Goal: Information Seeking & Learning: Check status

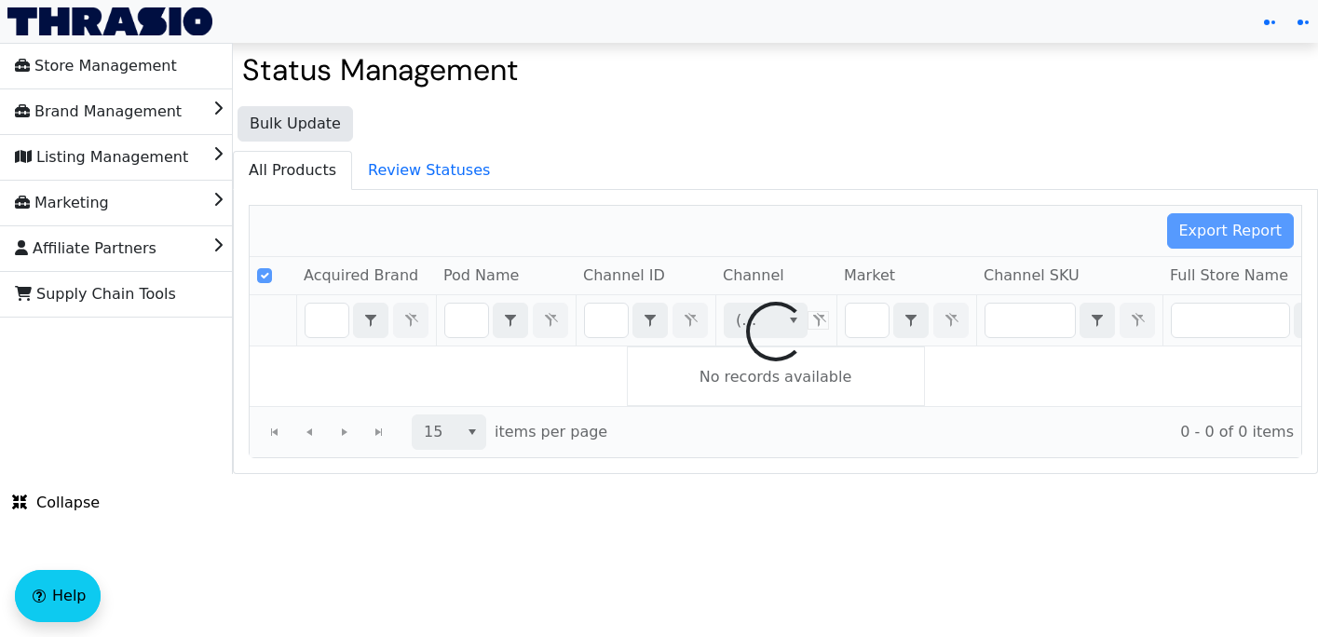
click at [614, 318] on div at bounding box center [775, 331] width 1051 height 251
checkbox input "false"
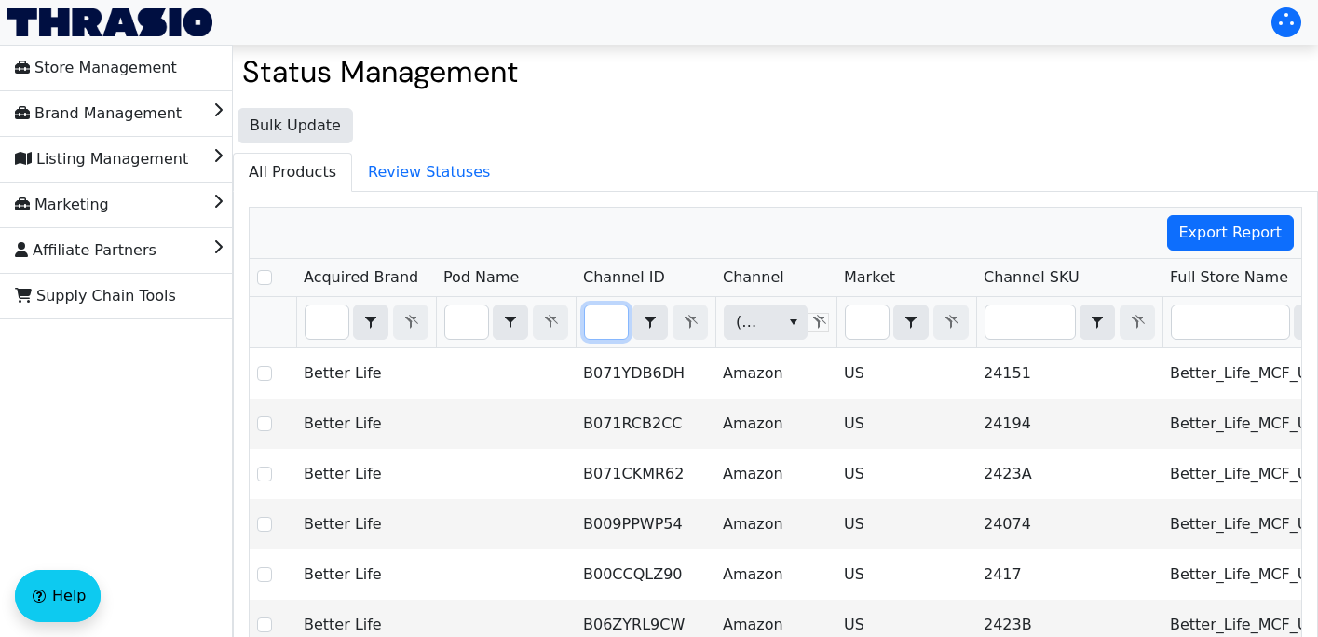
click at [608, 322] on input "Filter" at bounding box center [606, 322] width 43 height 34
type input "B0CZS8DM78"
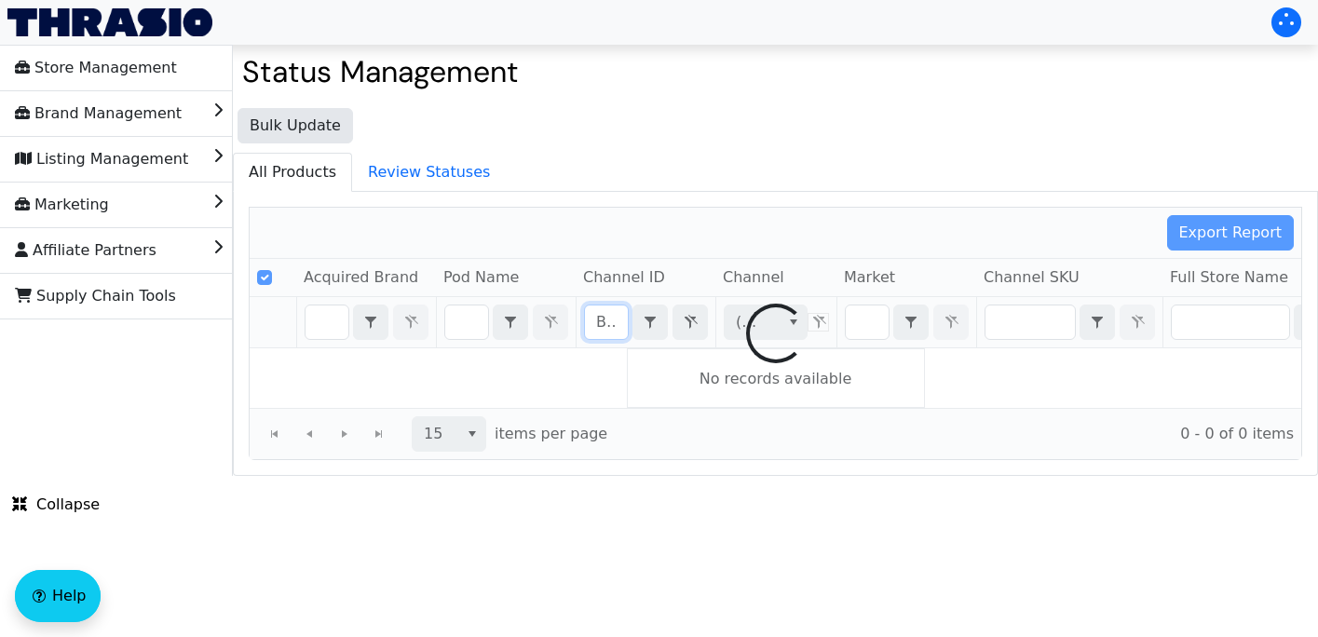
scroll to position [0, 75]
checkbox input "false"
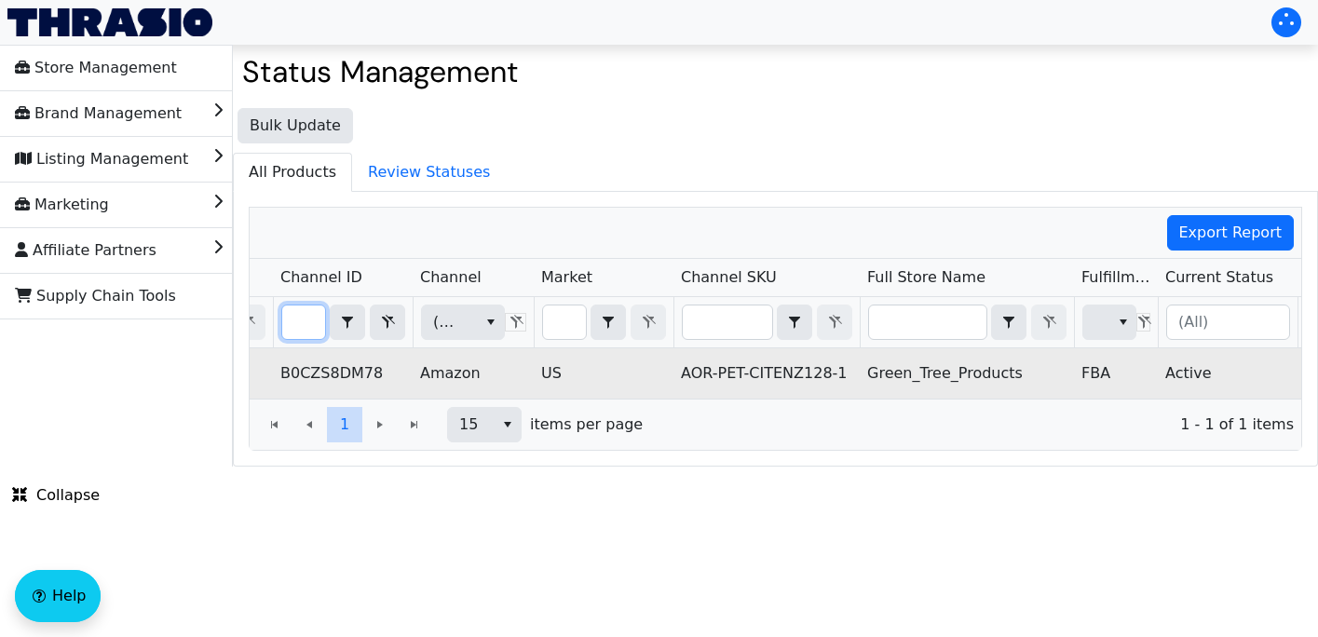
scroll to position [0, 0]
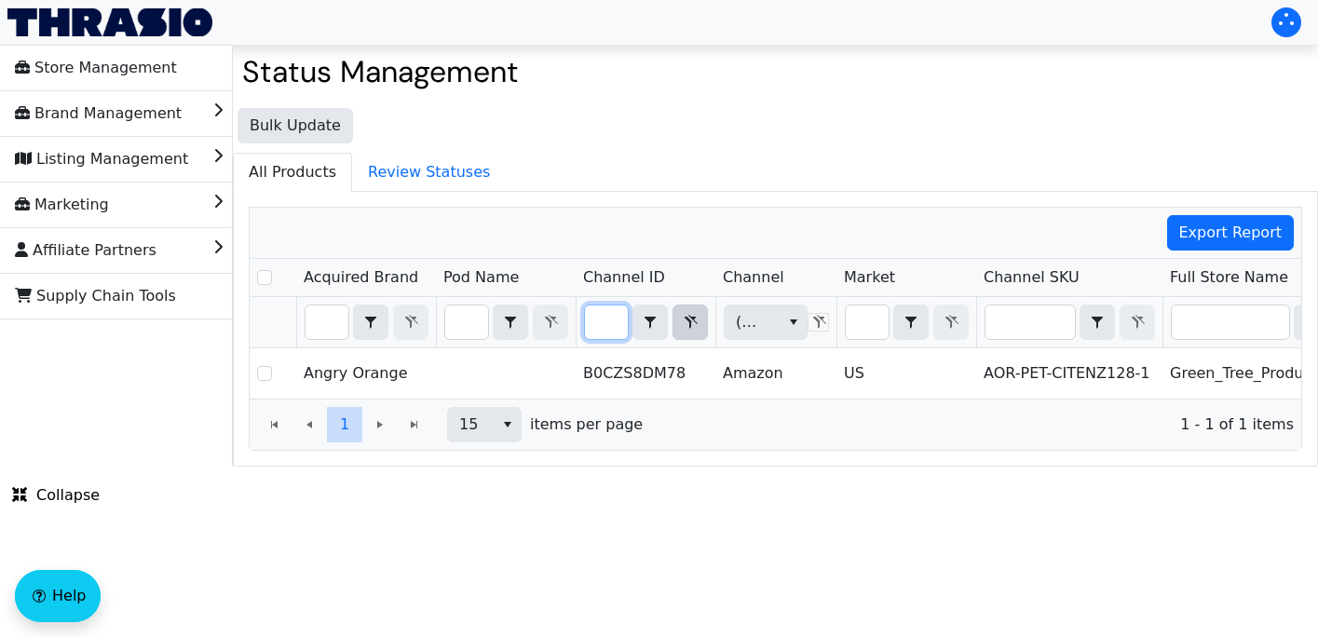
type input "B0CZS8DM78"
click at [696, 324] on icon "Filter" at bounding box center [690, 322] width 22 height 15
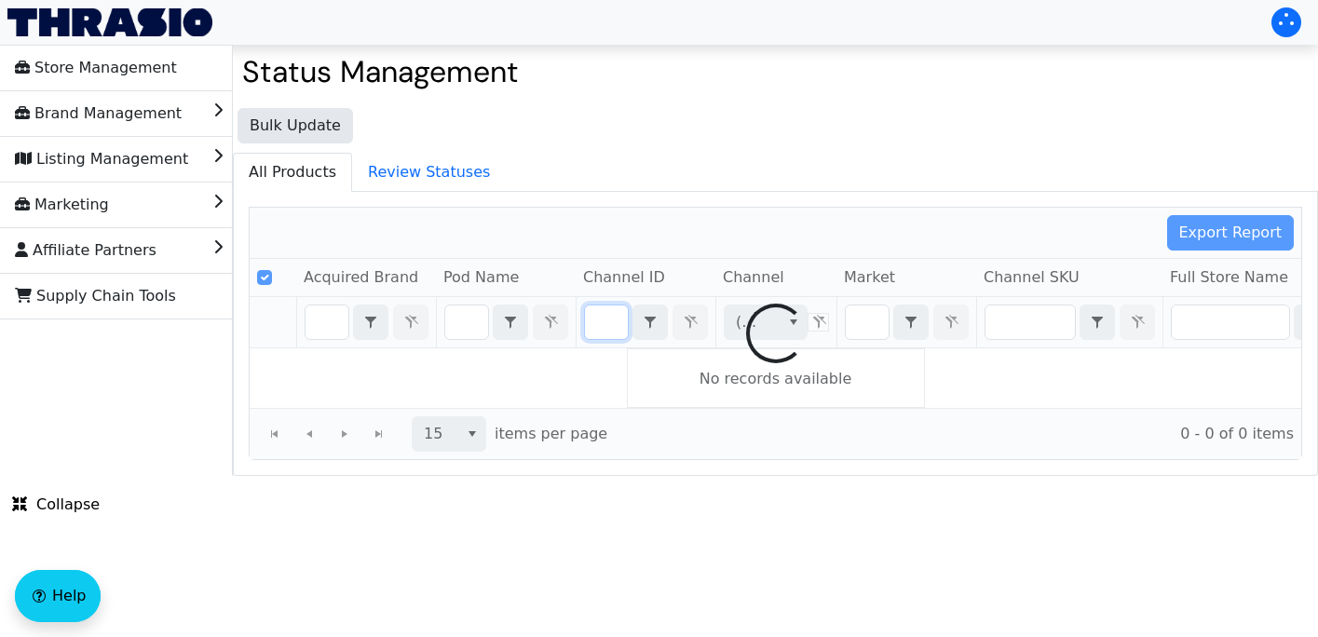
checkbox input "false"
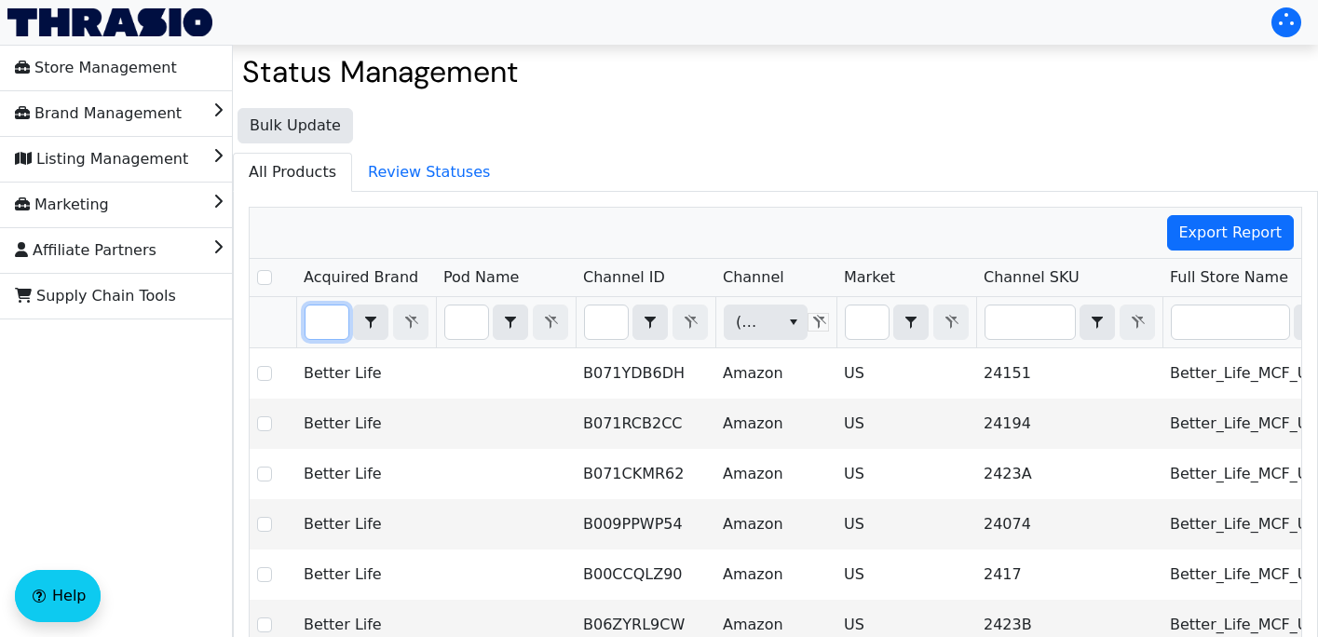
click at [322, 330] on input "Filter" at bounding box center [326, 322] width 43 height 34
type input "A"
checkbox input "true"
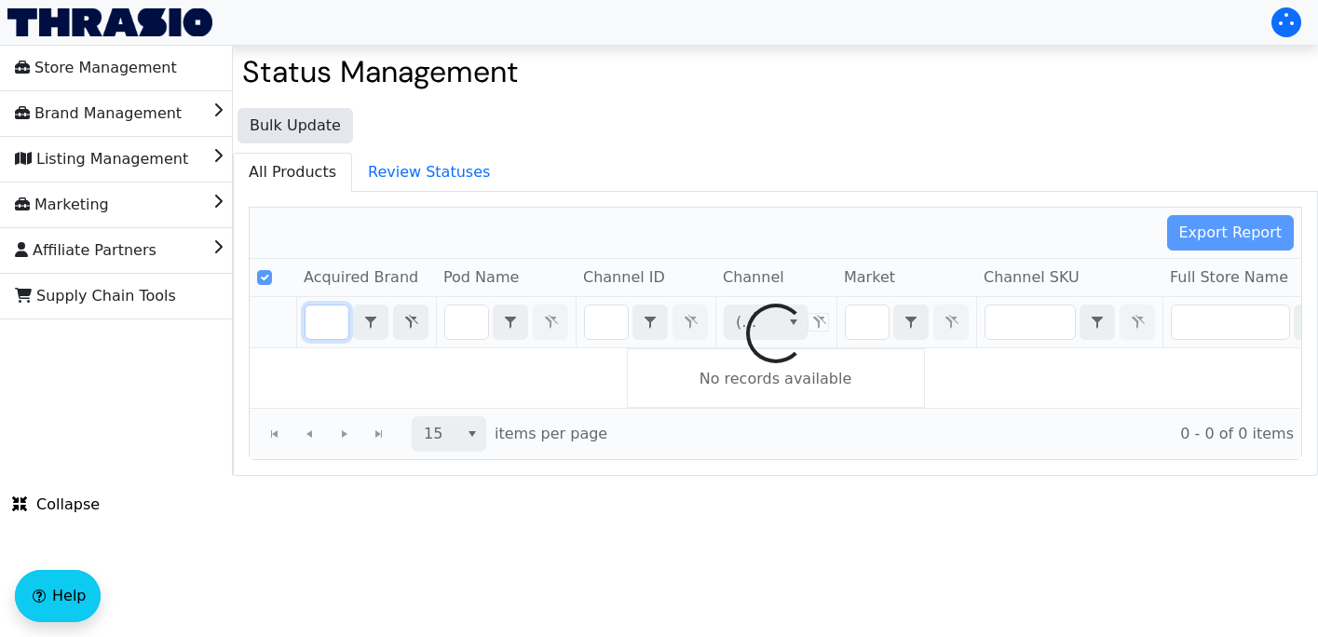
scroll to position [0, 70]
type input "Angry orange"
checkbox input "false"
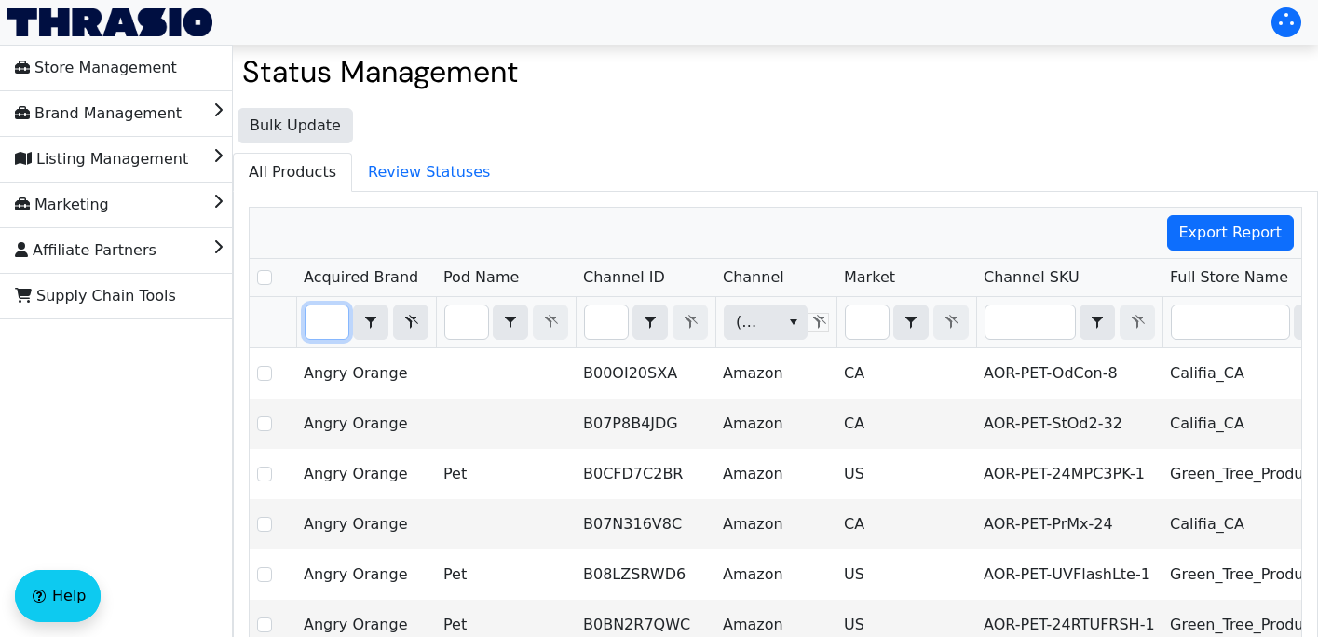
type input "Angry orange"
click at [264, 274] on input "Select Row" at bounding box center [264, 277] width 15 height 15
checkbox input "true"
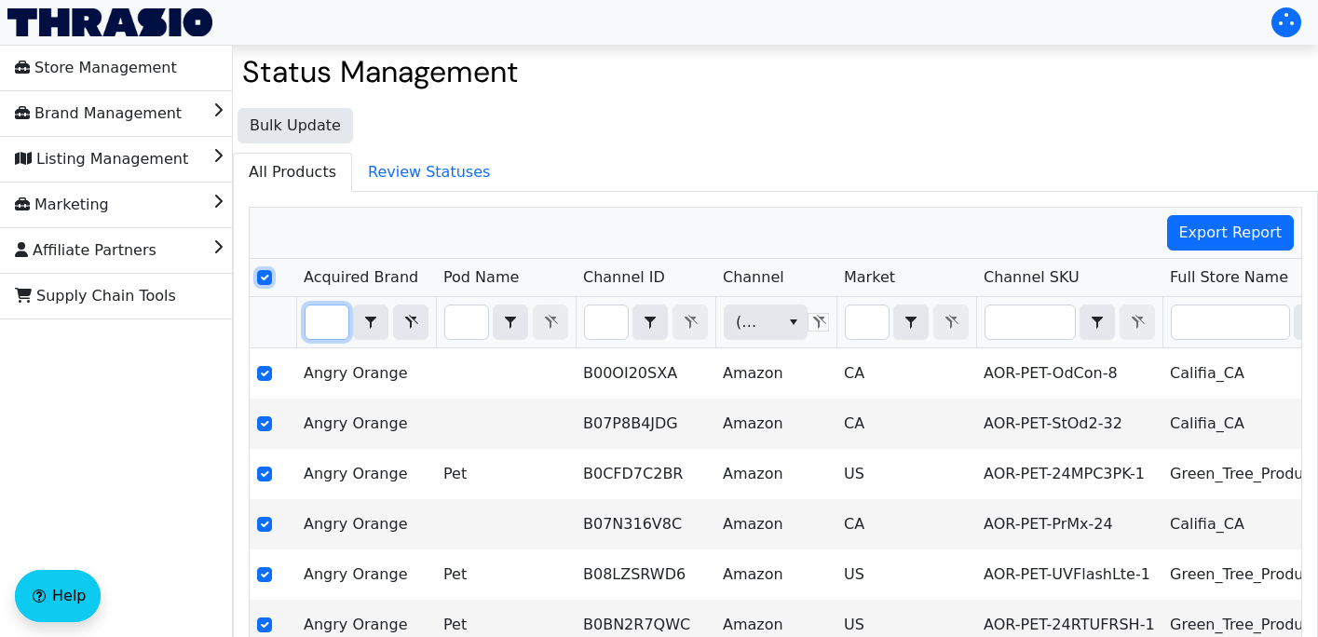
checkbox input "true"
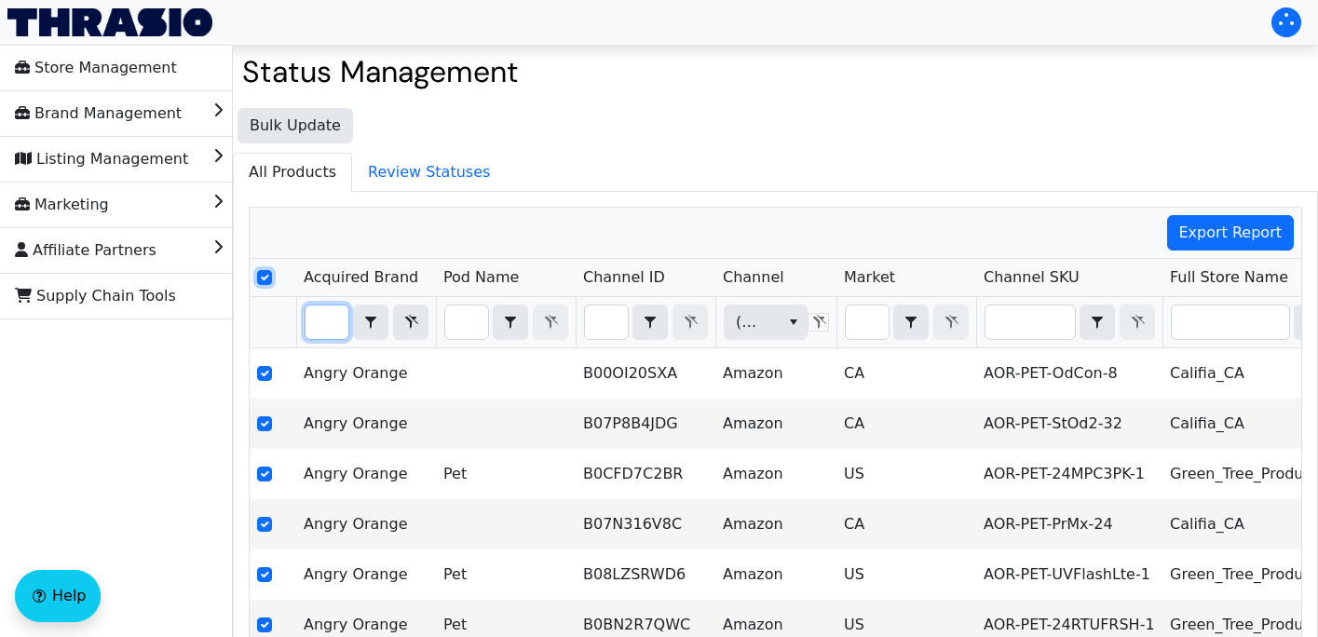
checkbox input "true"
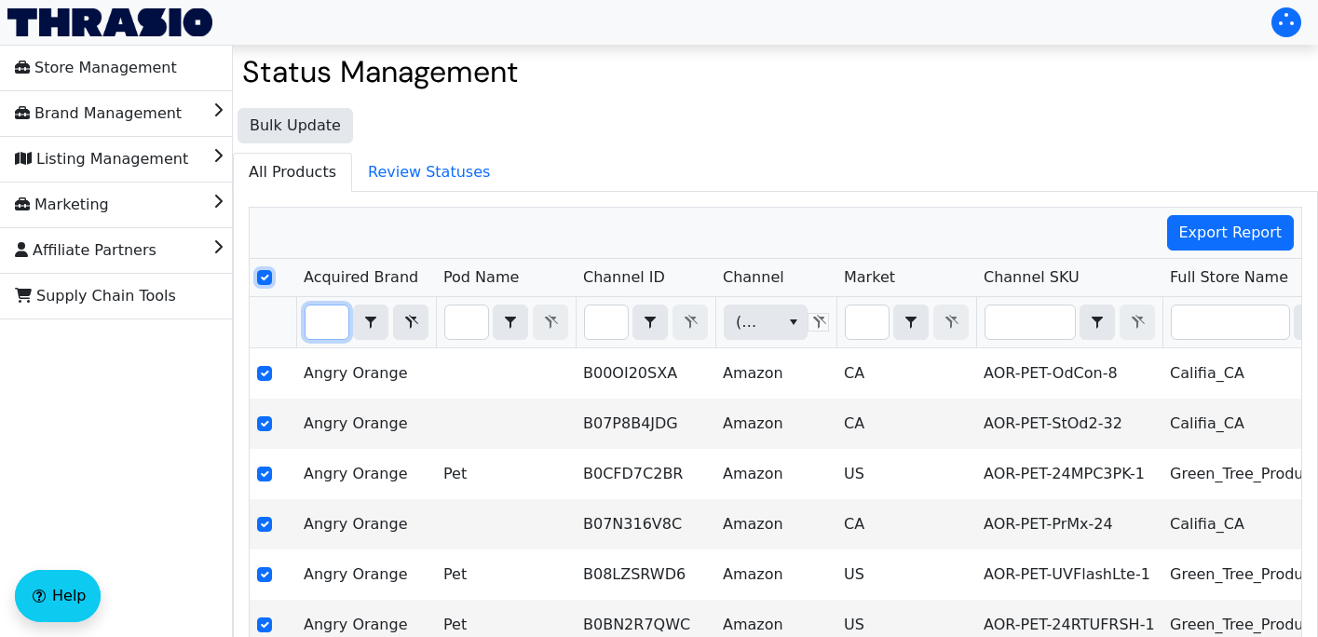
checkbox input "true"
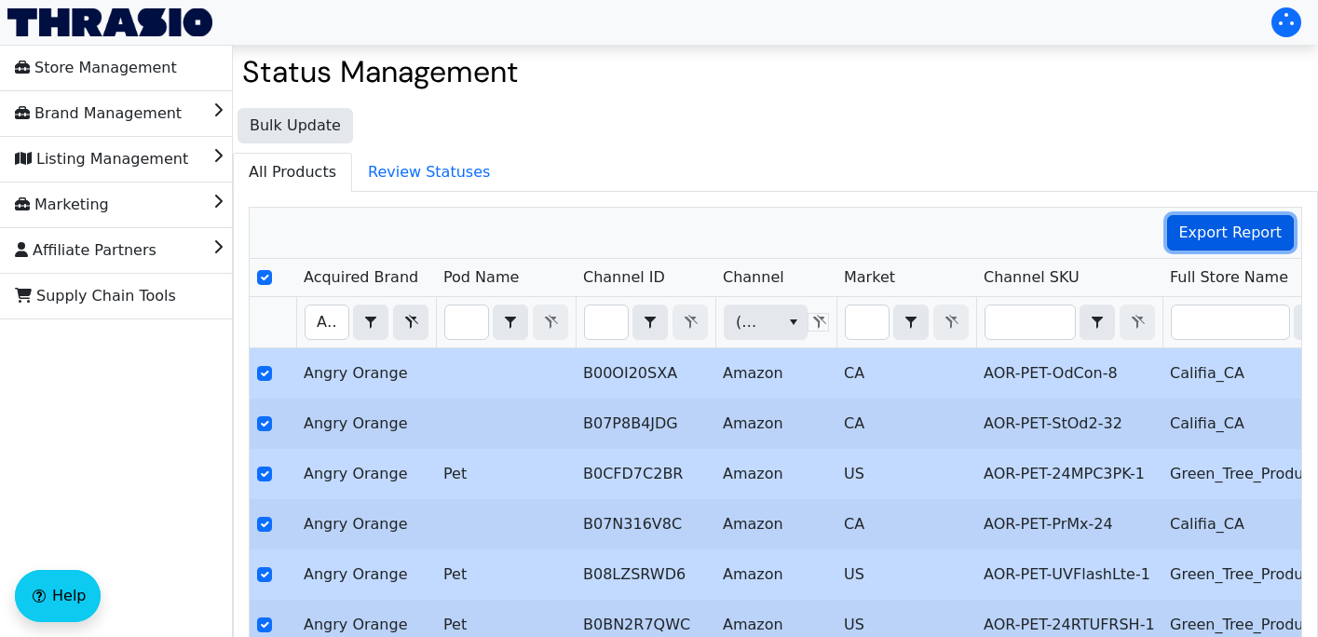
click at [1248, 240] on span "Export Report" at bounding box center [1230, 233] width 103 height 22
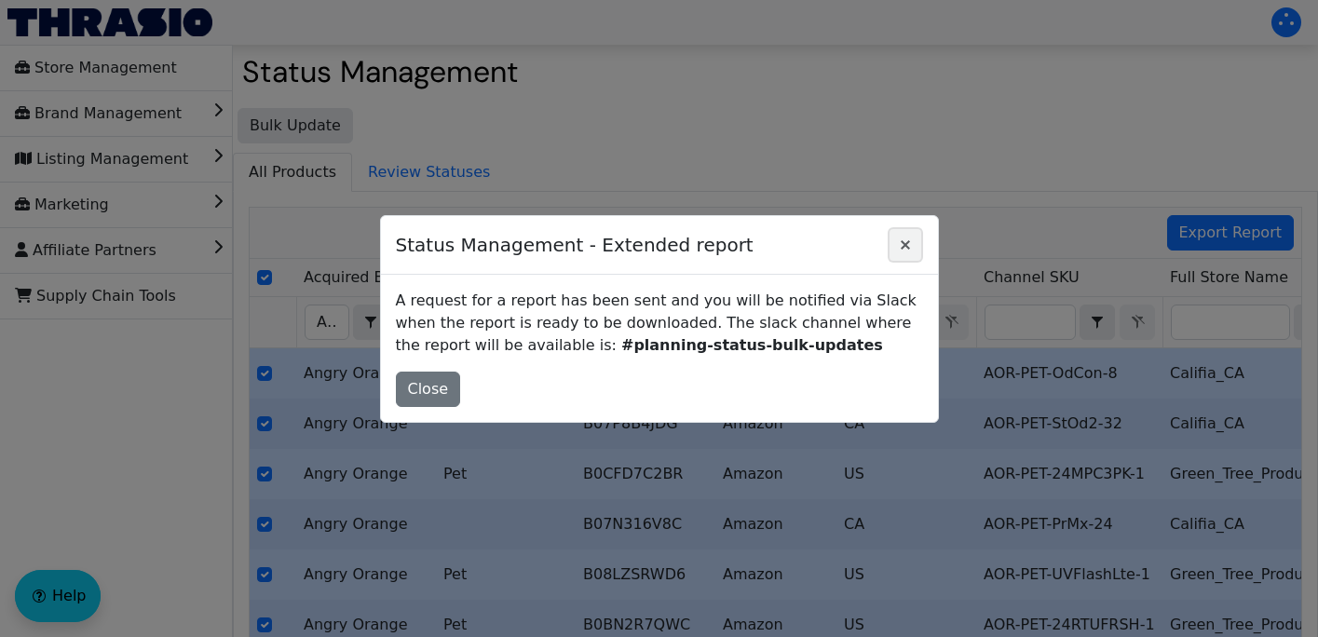
click at [905, 242] on icon "Close" at bounding box center [904, 244] width 9 height 9
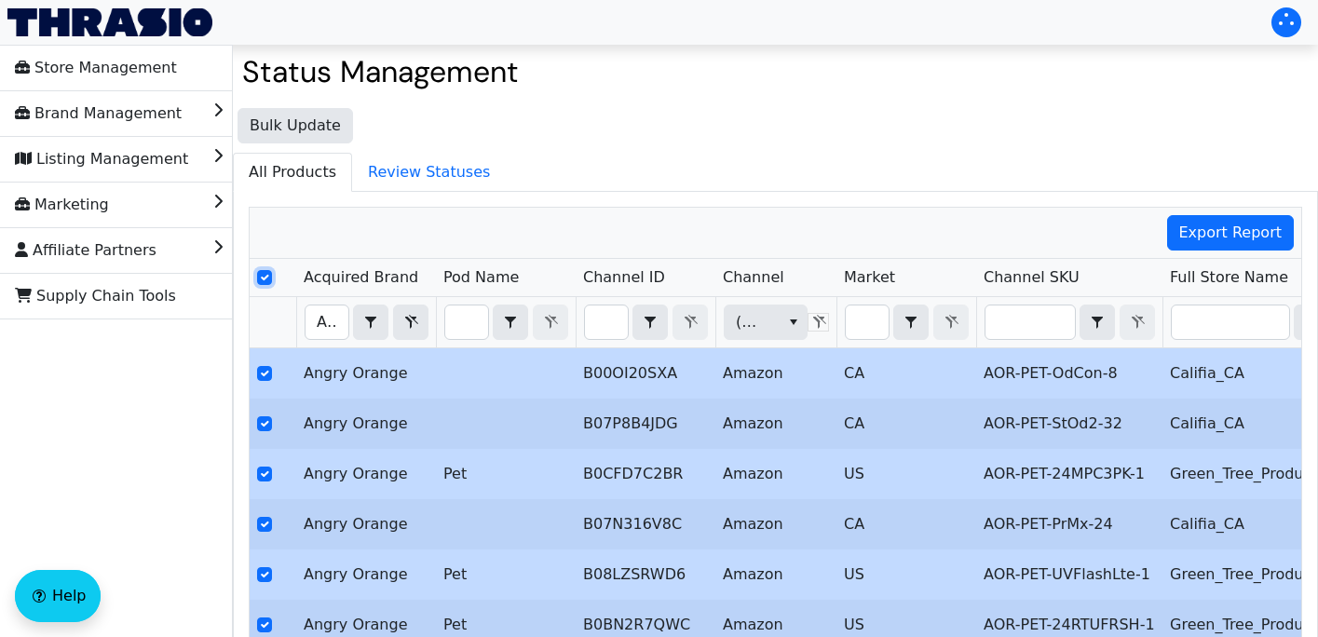
click at [265, 277] on input "Select Row" at bounding box center [264, 277] width 15 height 15
checkbox input "false"
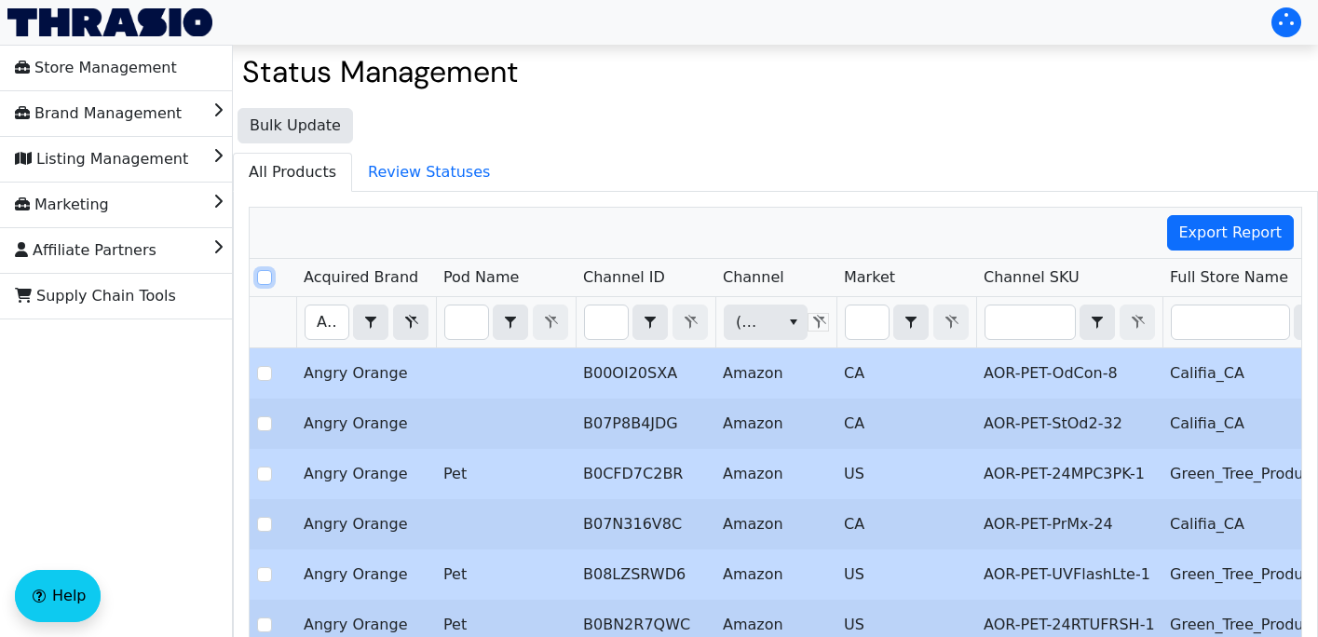
checkbox input "false"
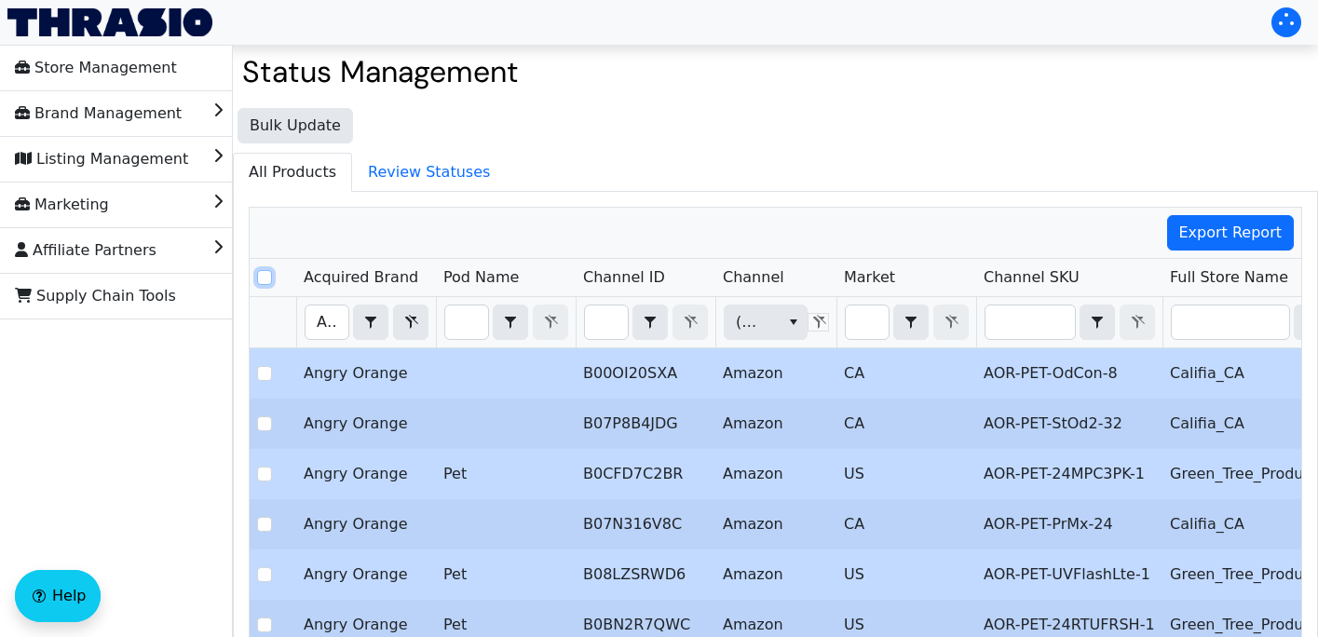
checkbox input "false"
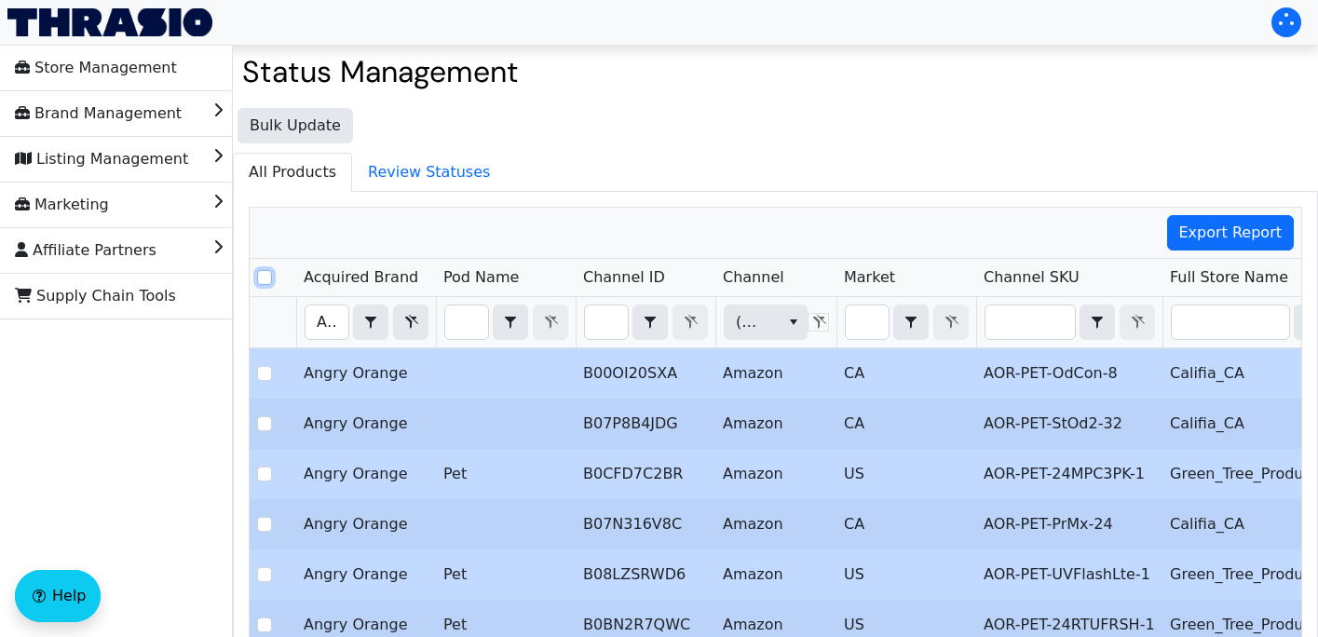
checkbox input "false"
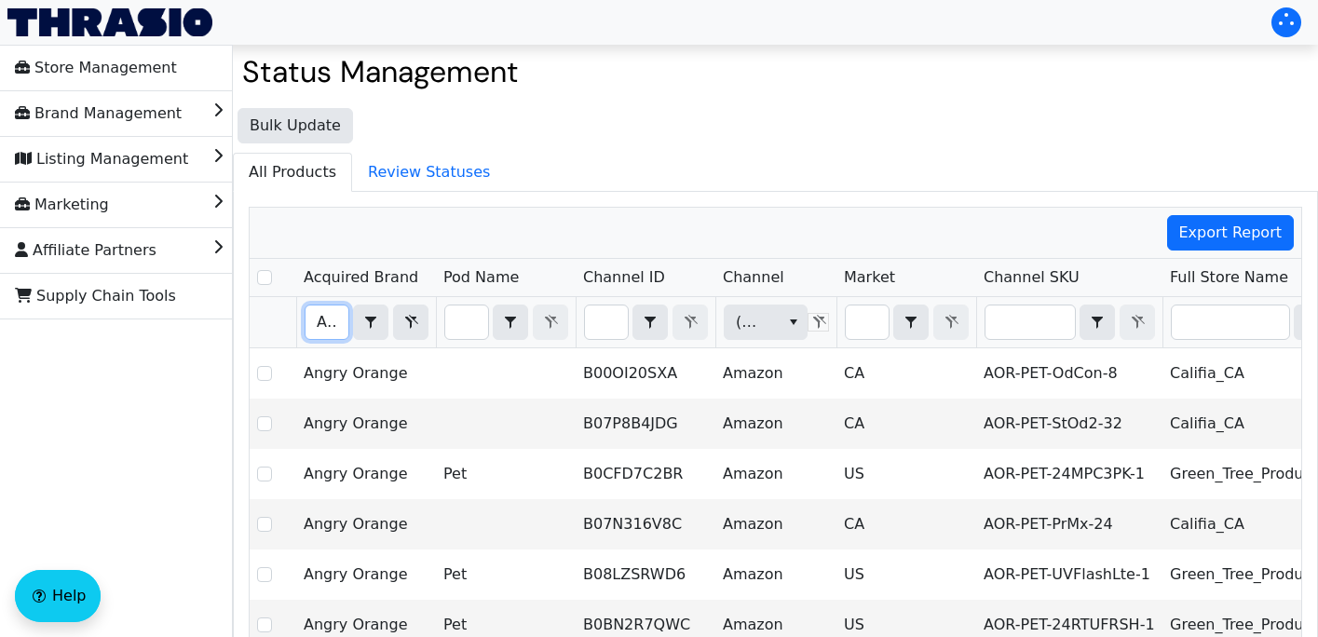
click at [316, 323] on input "Angry orange" at bounding box center [326, 322] width 43 height 34
drag, startPoint x: 316, startPoint y: 323, endPoint x: 519, endPoint y: 344, distance: 204.0
click at [519, 344] on tr "Angry orange Contains (All) (All)" at bounding box center [1092, 322] width 1685 height 51
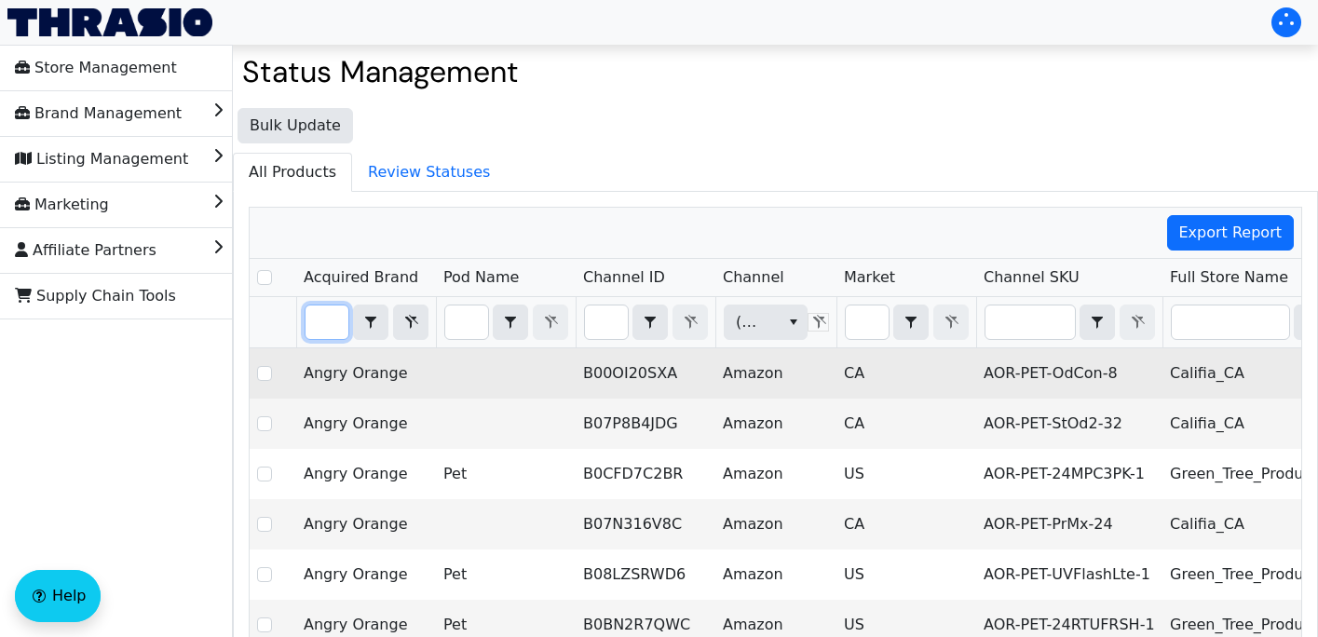
type input "HiCoup"
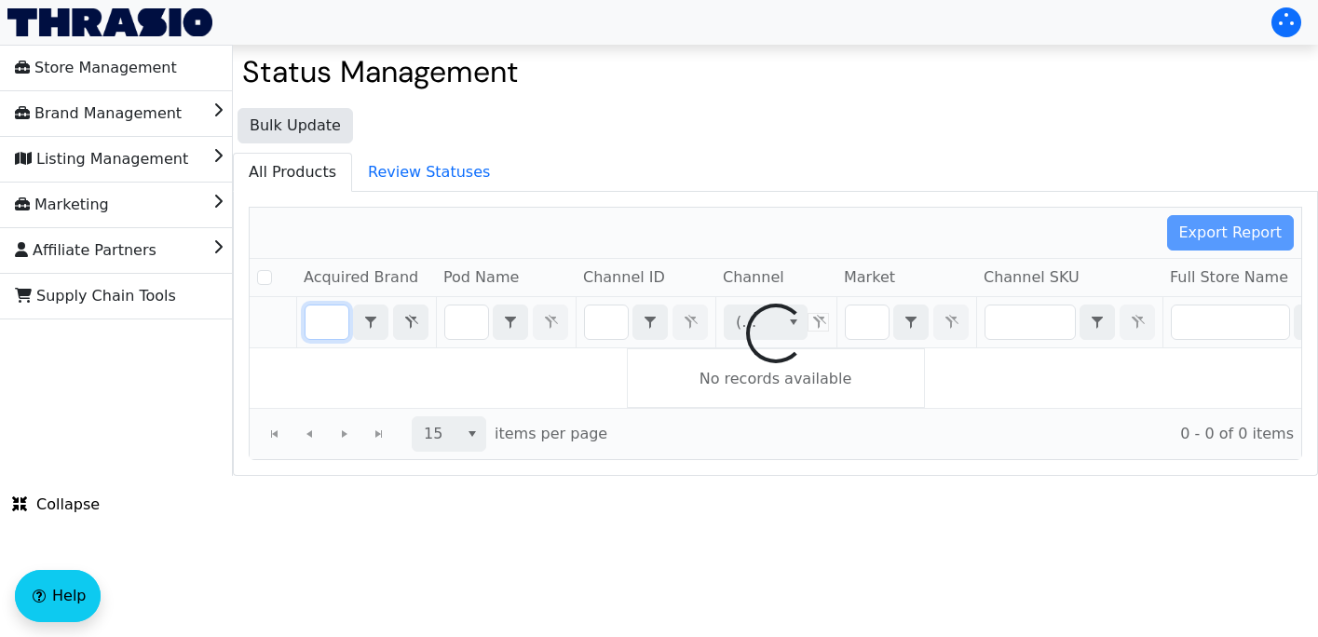
checkbox input "false"
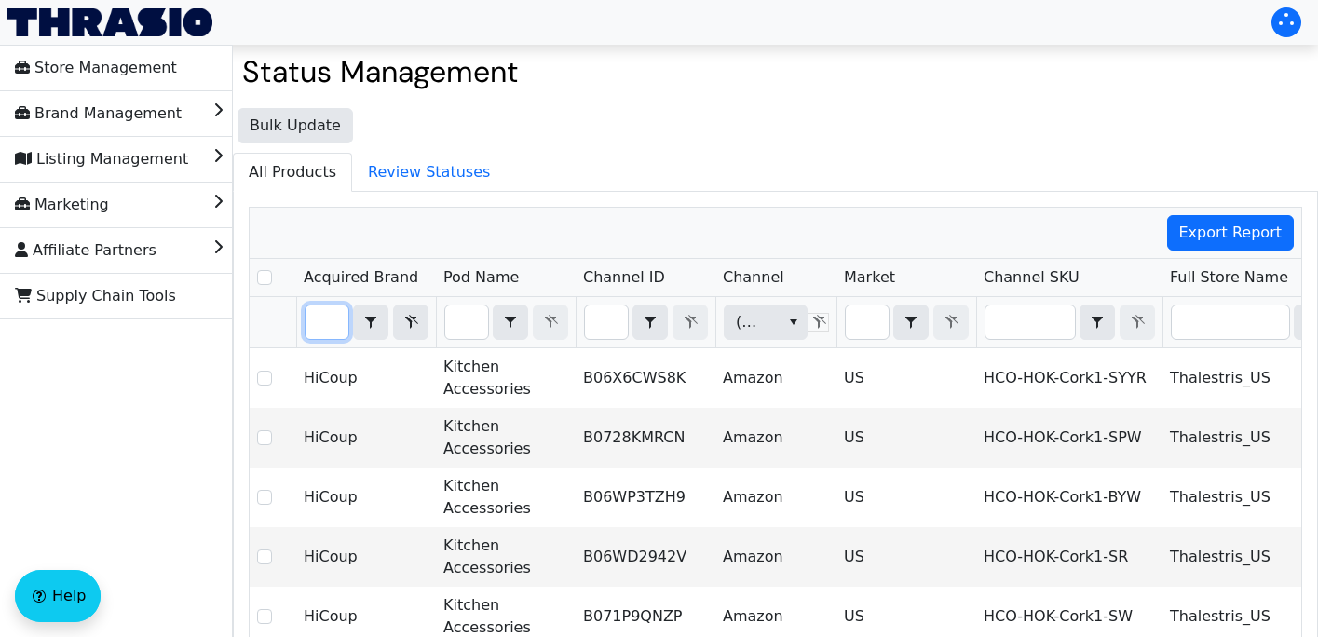
type input "HiCoup"
click at [267, 277] on input "Select Row" at bounding box center [264, 277] width 15 height 15
checkbox input "true"
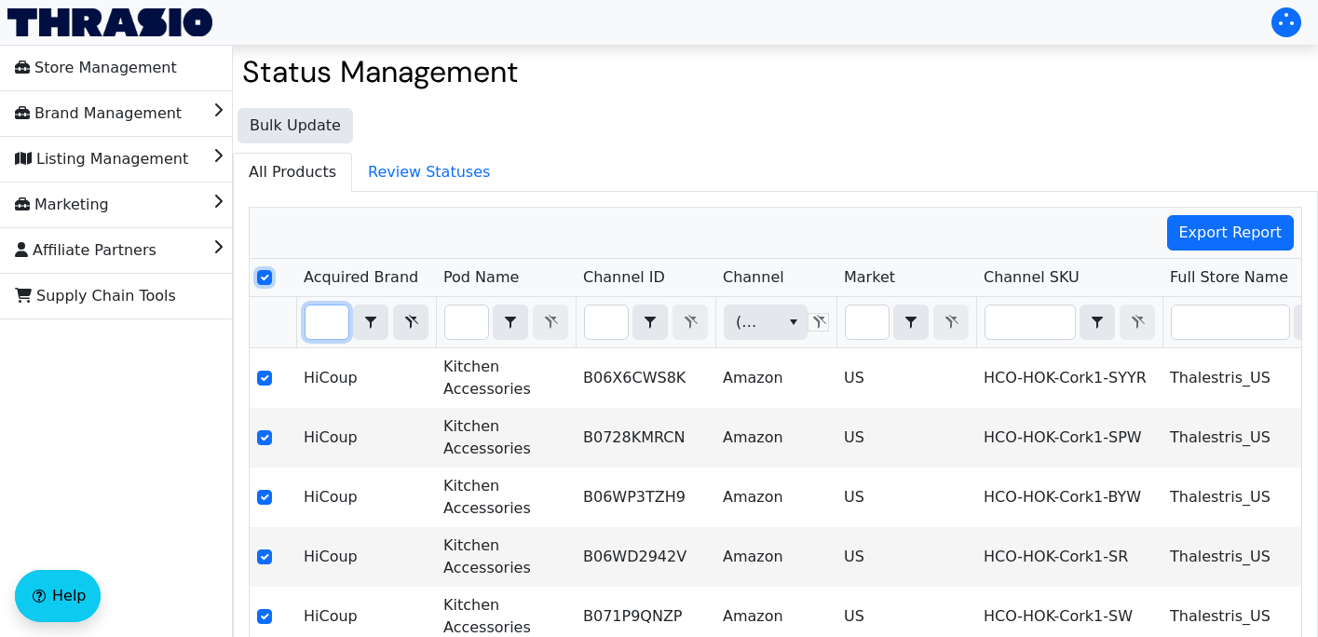
checkbox input "true"
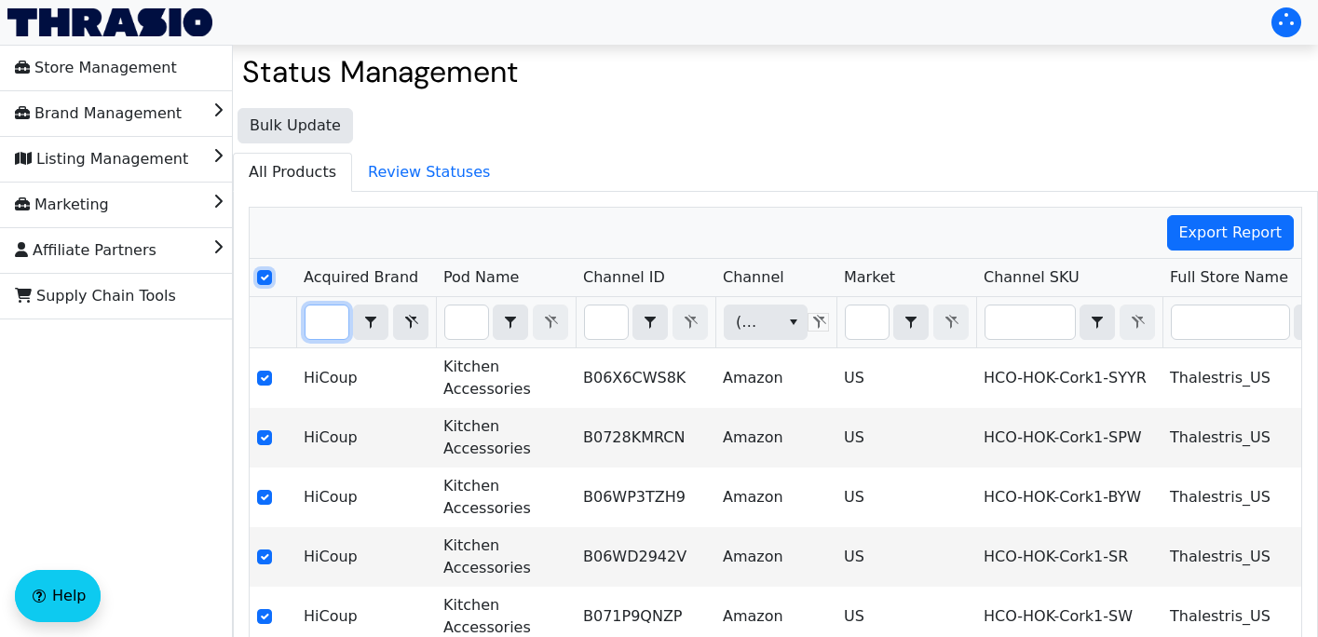
checkbox input "true"
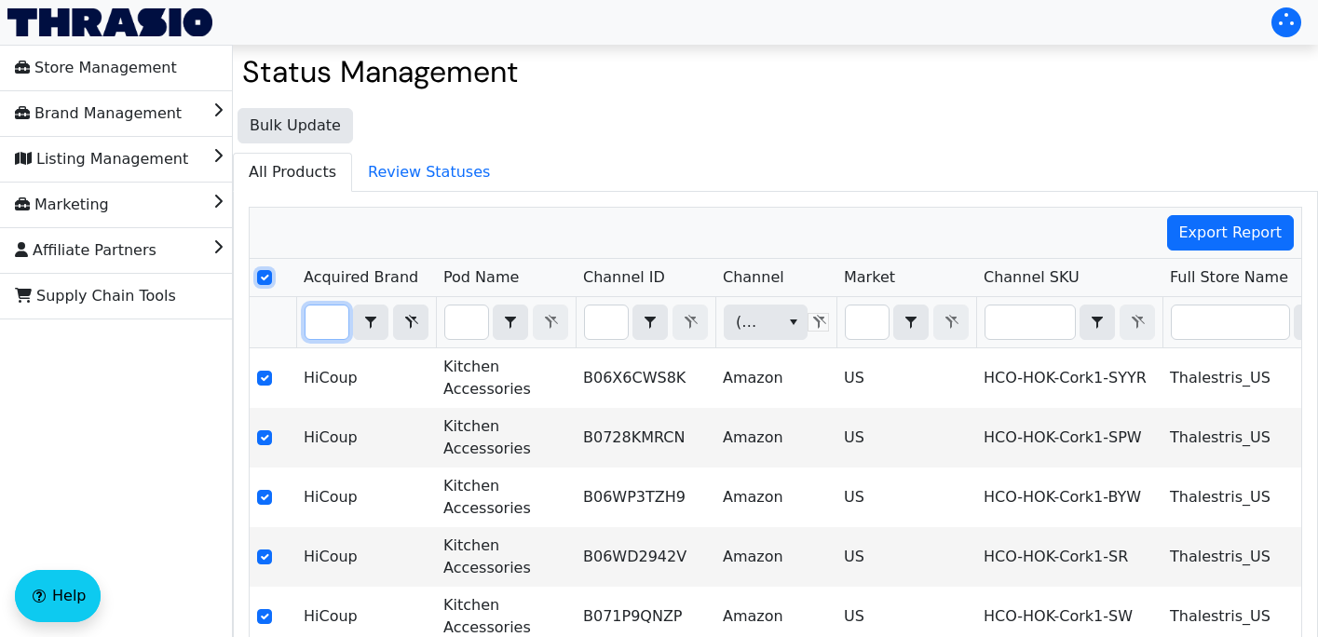
checkbox input "true"
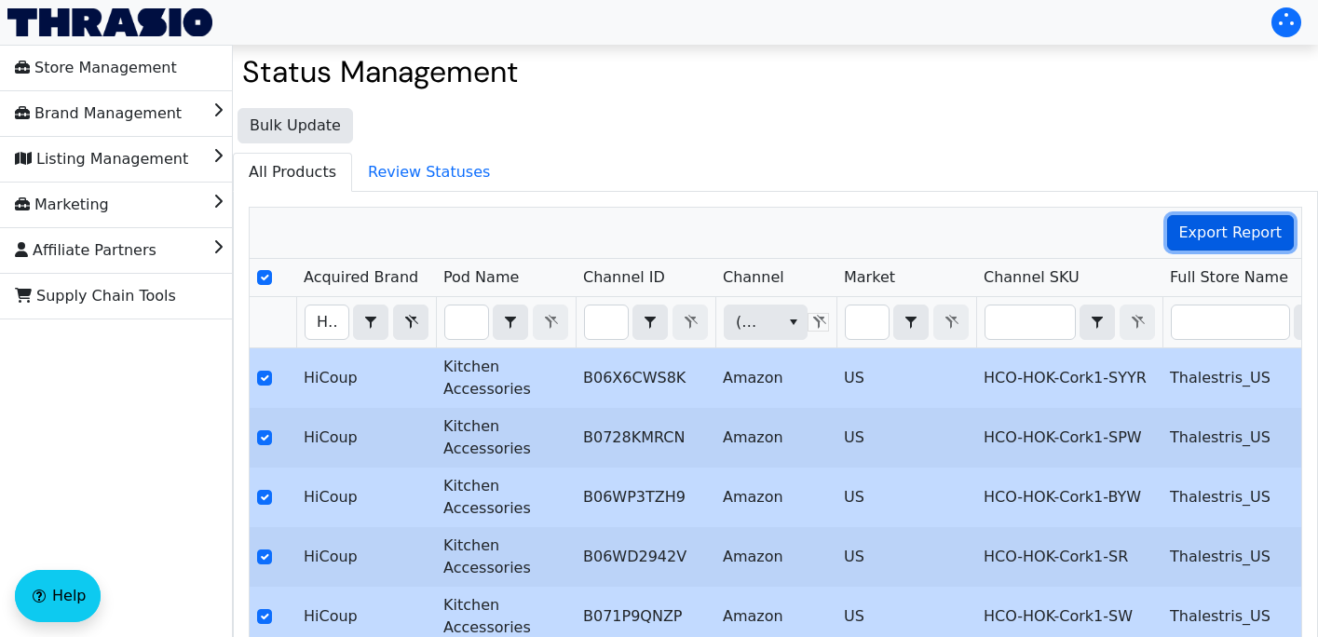
click at [1239, 237] on span "Export Report" at bounding box center [1230, 233] width 103 height 22
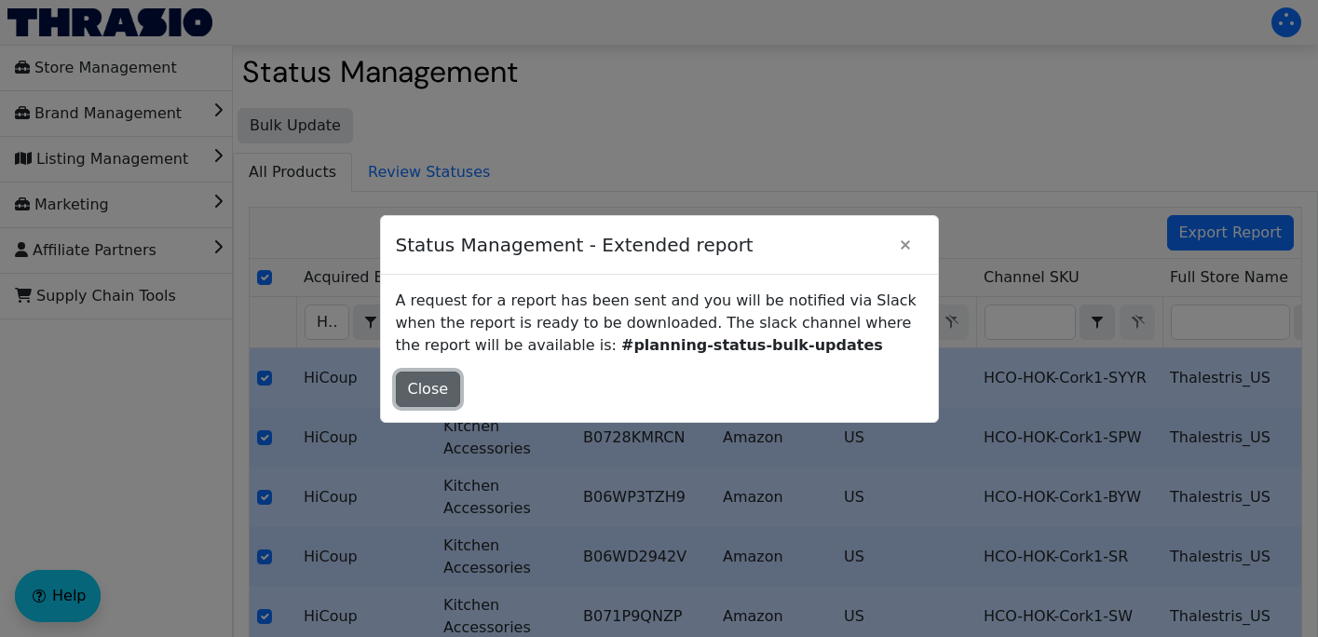
click at [403, 381] on button "Close" at bounding box center [428, 389] width 65 height 35
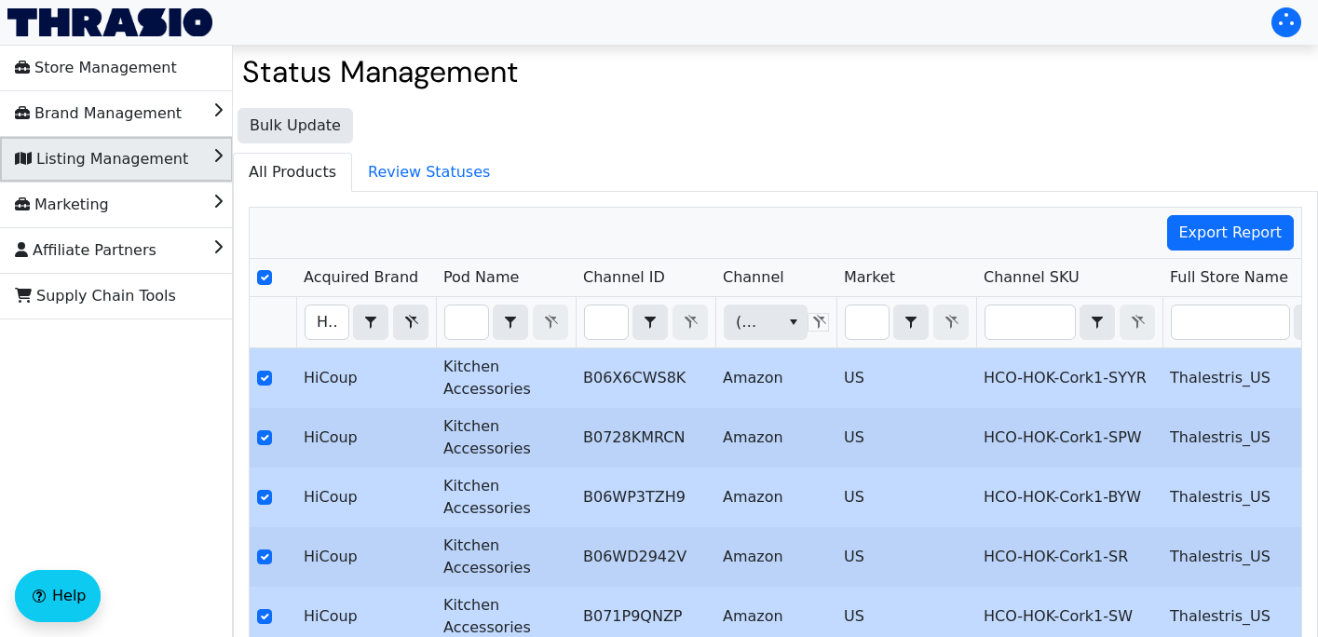
click at [164, 162] on span "Listing Management" at bounding box center [101, 159] width 173 height 30
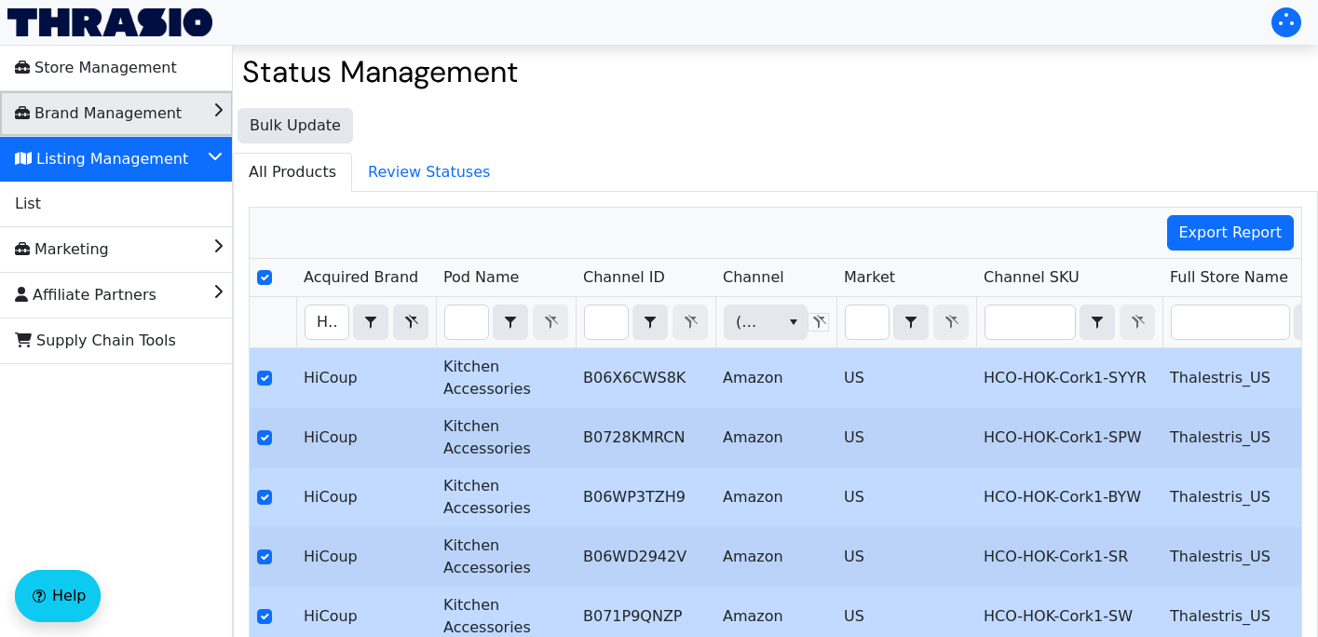
click at [190, 116] on li "Brand Management" at bounding box center [116, 113] width 233 height 45
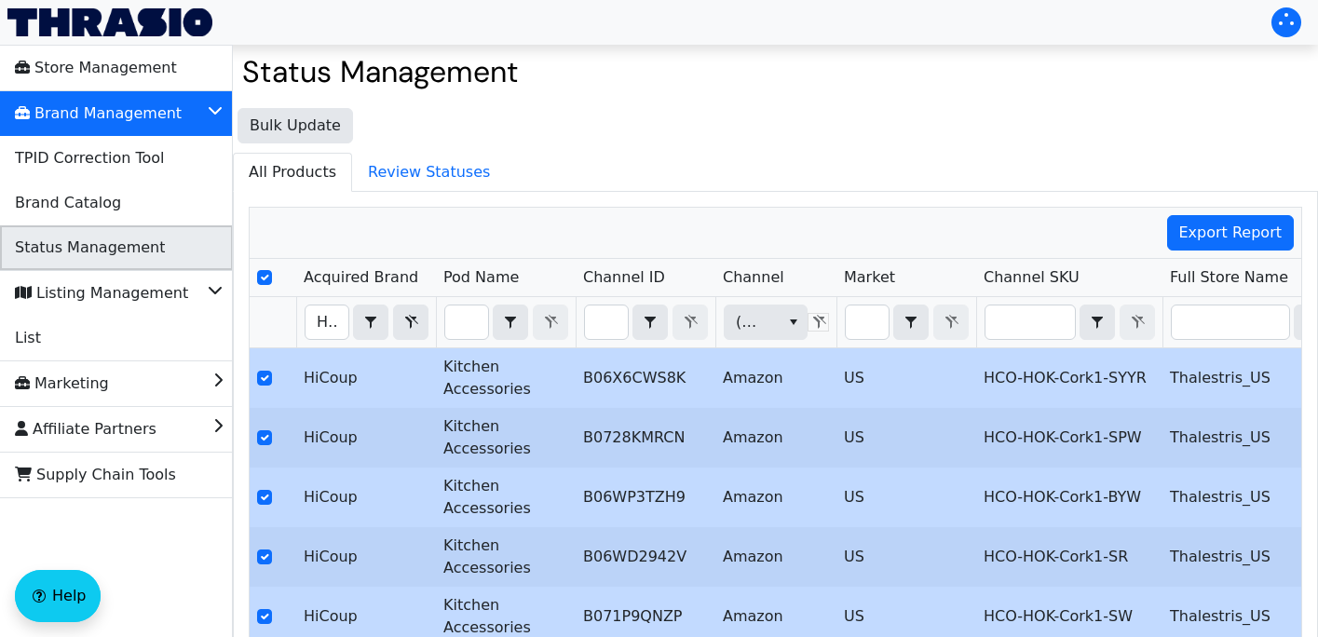
click at [126, 248] on span "Status Management" at bounding box center [90, 248] width 150 height 30
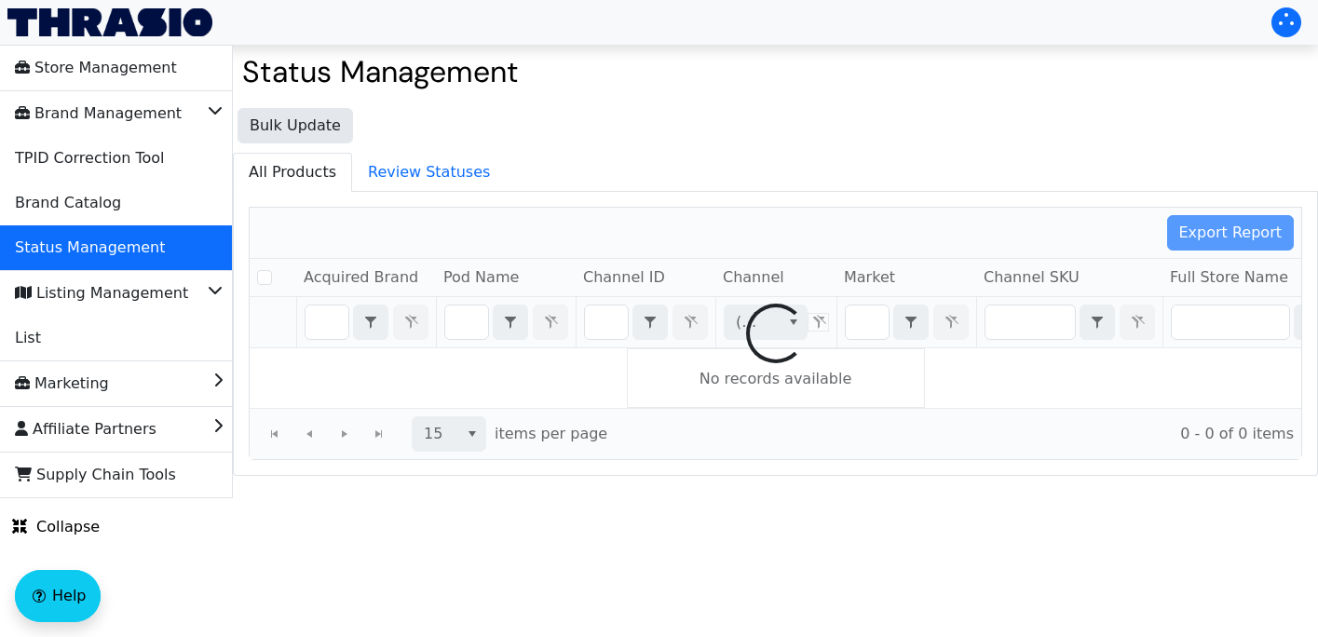
checkbox input "false"
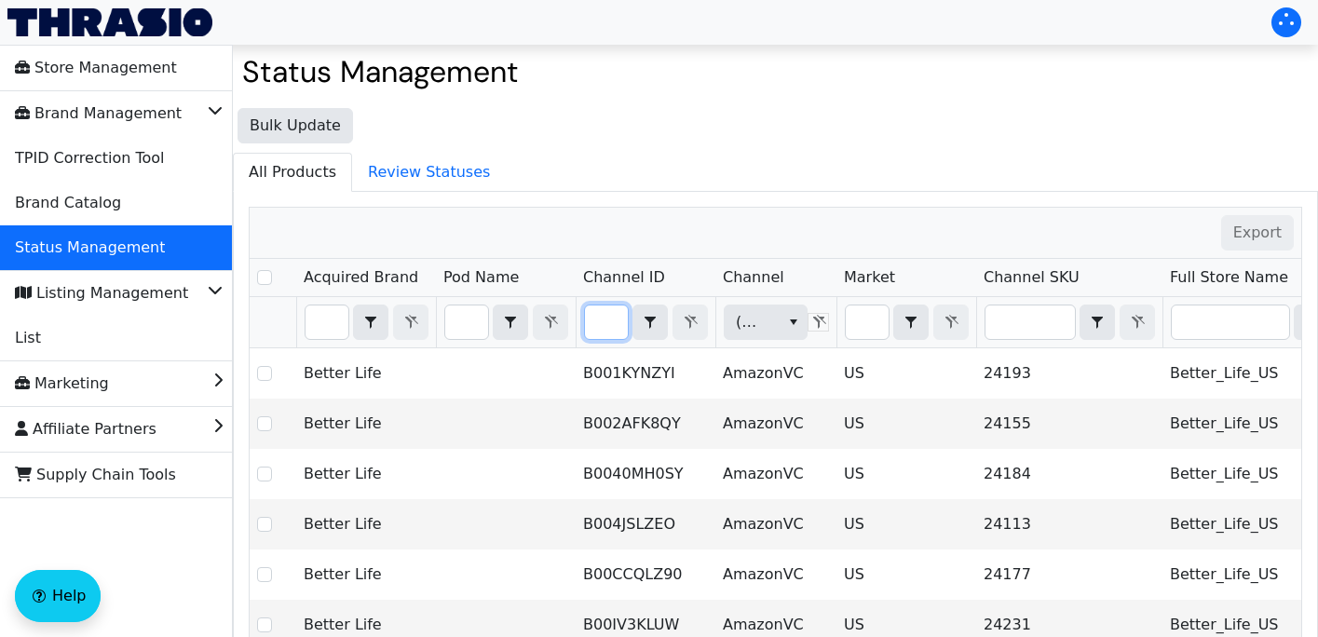
click at [608, 320] on input "Filter" at bounding box center [606, 322] width 43 height 34
type input "B00OI20SXA"
checkbox input "true"
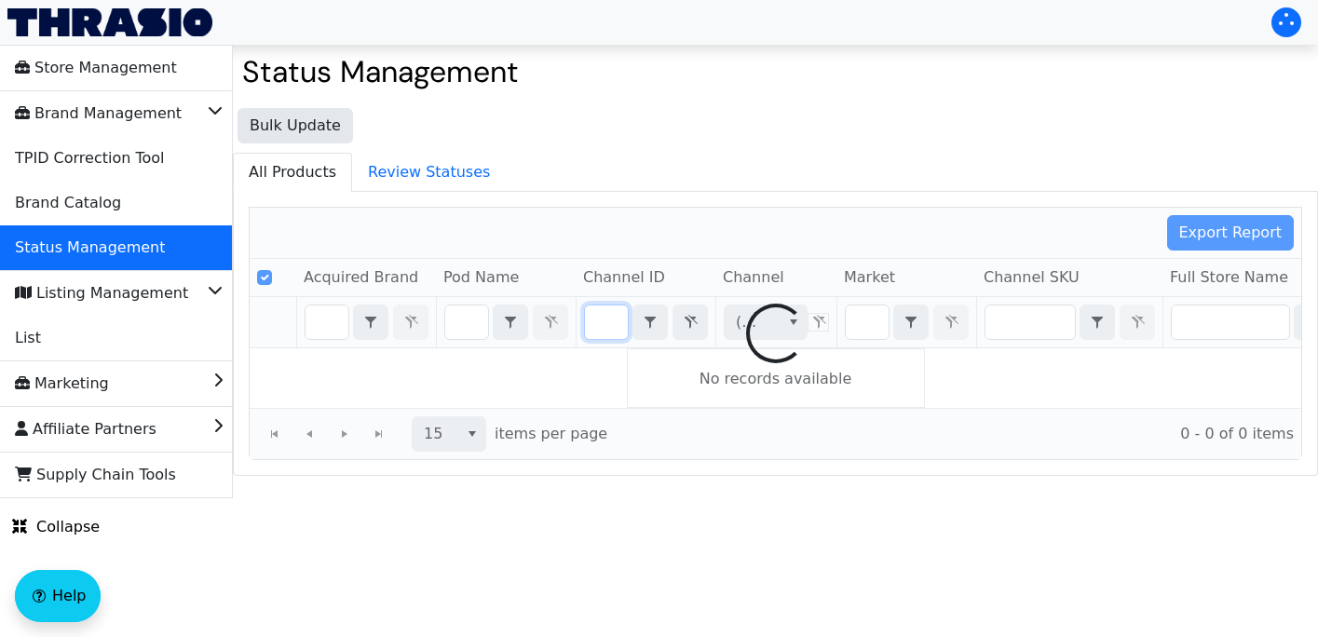
type input "B00OI20SXA"
click at [760, 150] on div "Bulk Update All Products Review Statuses Export Report Acquired Brand Pod Name …" at bounding box center [775, 287] width 1085 height 377
checkbox input "false"
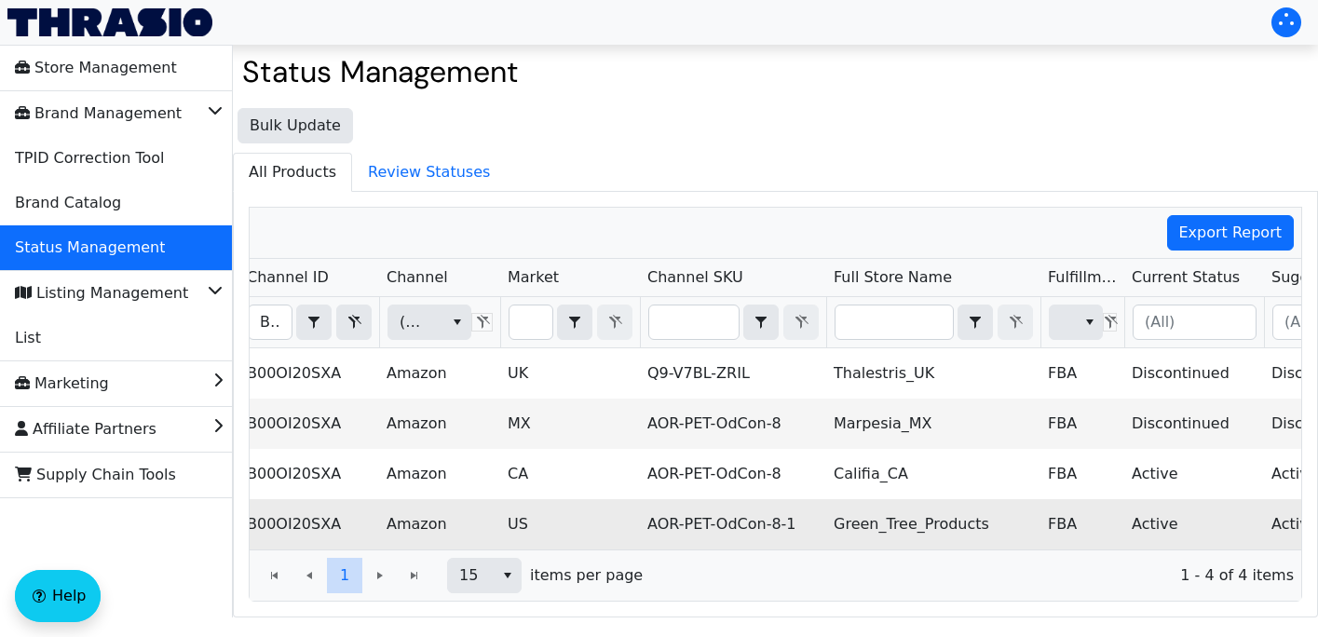
scroll to position [0, 214]
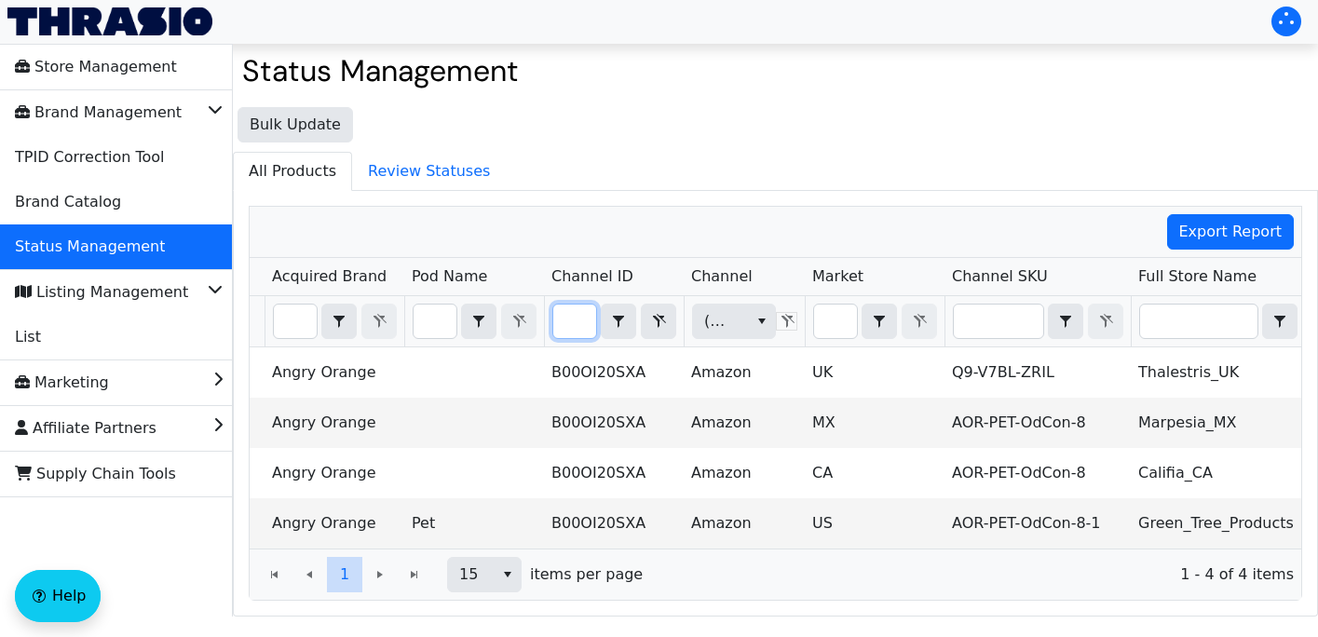
drag, startPoint x: 562, startPoint y: 320, endPoint x: 682, endPoint y: 320, distance: 120.1
click at [682, 320] on th "B00OI20SXA Contains" at bounding box center [614, 321] width 140 height 51
type input "B085RNHC5L"
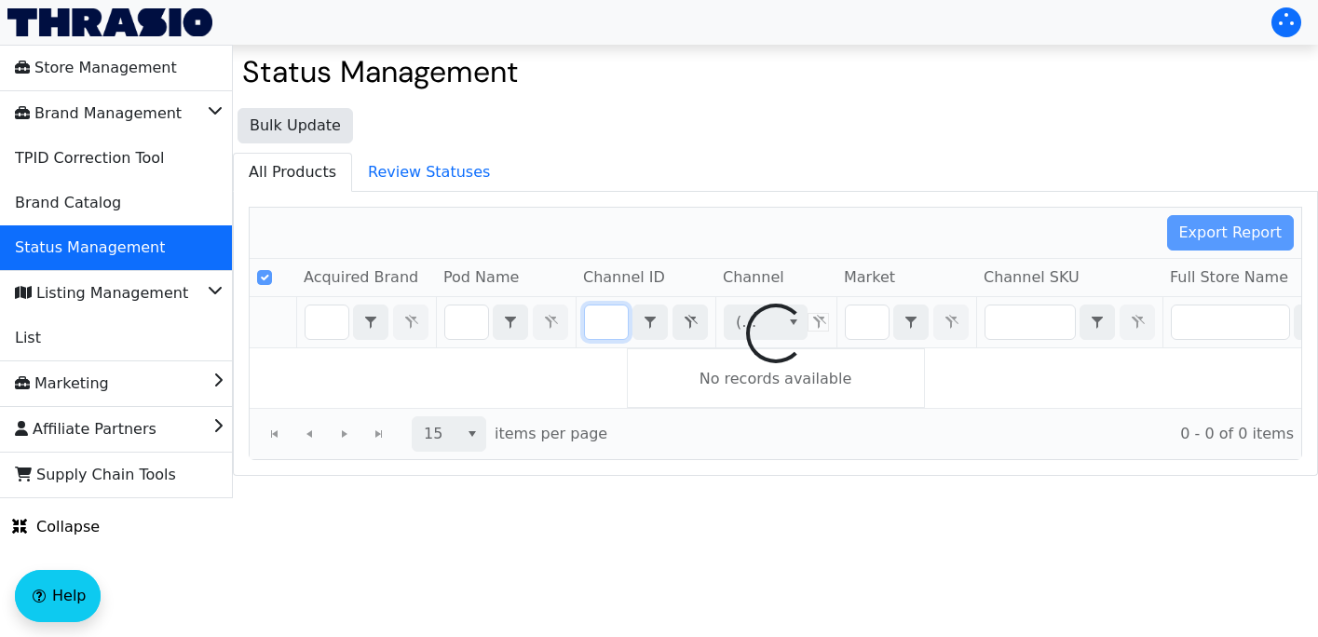
checkbox input "false"
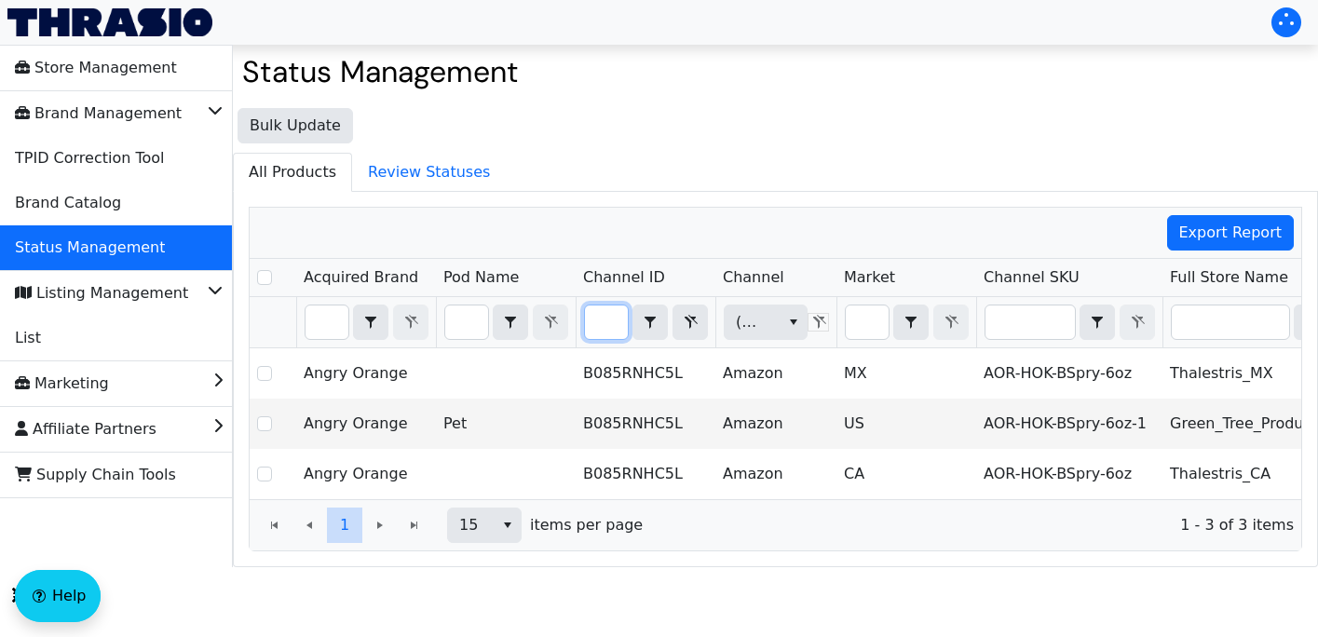
type input "B085RNHC5L"
click at [683, 325] on icon "Filter" at bounding box center [690, 322] width 22 height 15
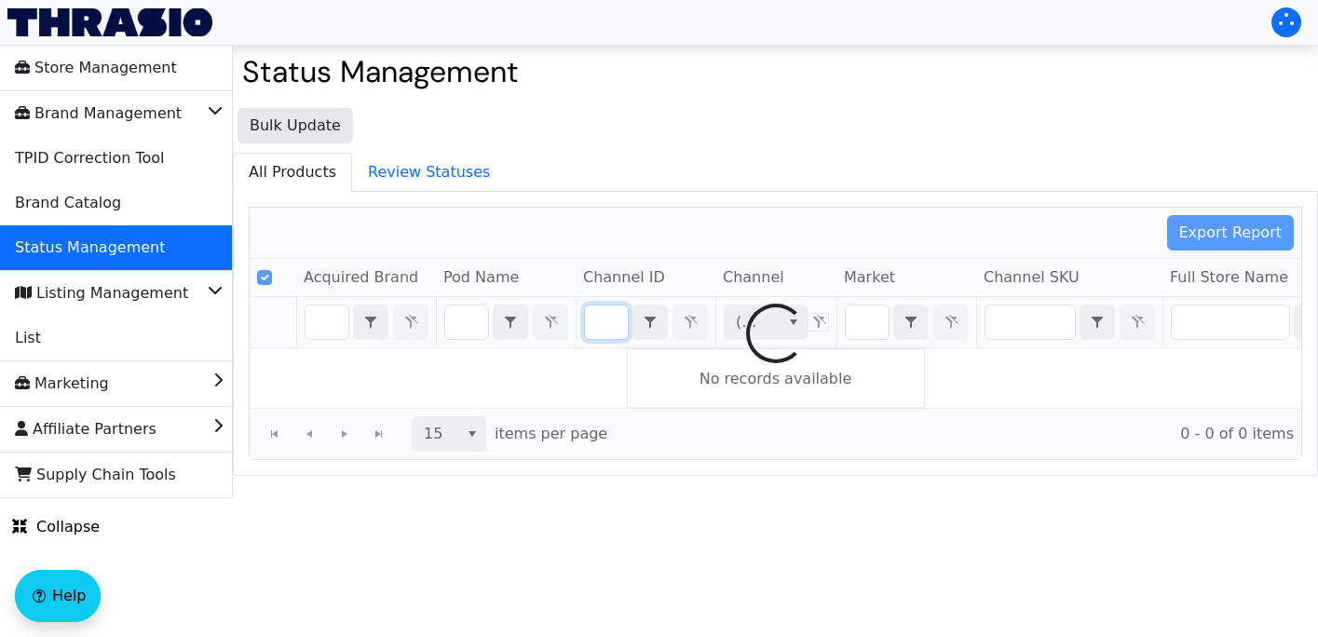
click at [1022, 323] on div at bounding box center [775, 333] width 1051 height 251
checkbox input "false"
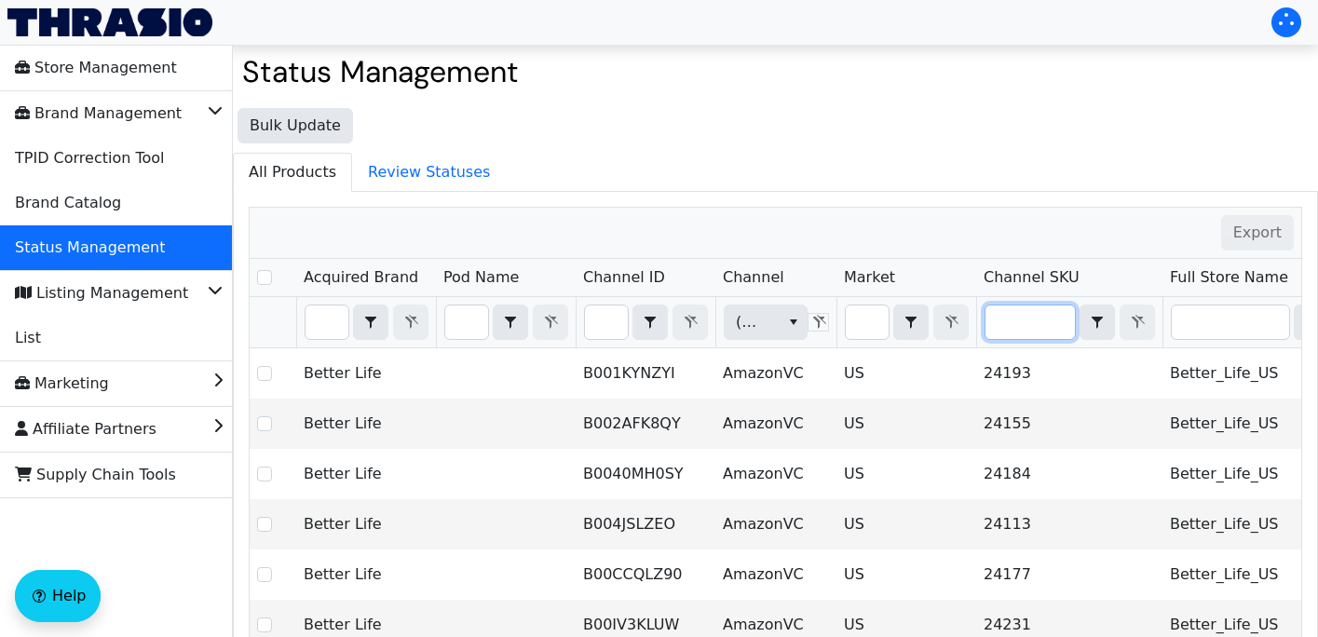
click at [1028, 322] on input "Filter" at bounding box center [1029, 322] width 89 height 34
type input "HCO-HOK-Cork1-SBYW"
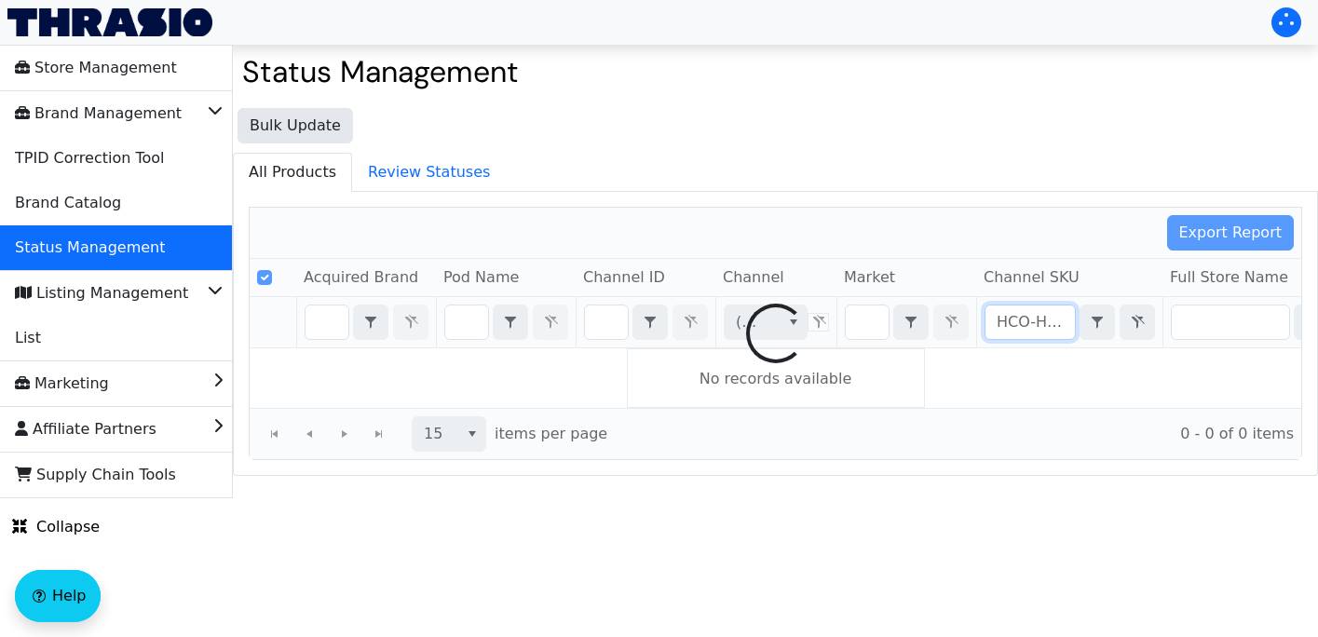
scroll to position [0, 95]
checkbox input "false"
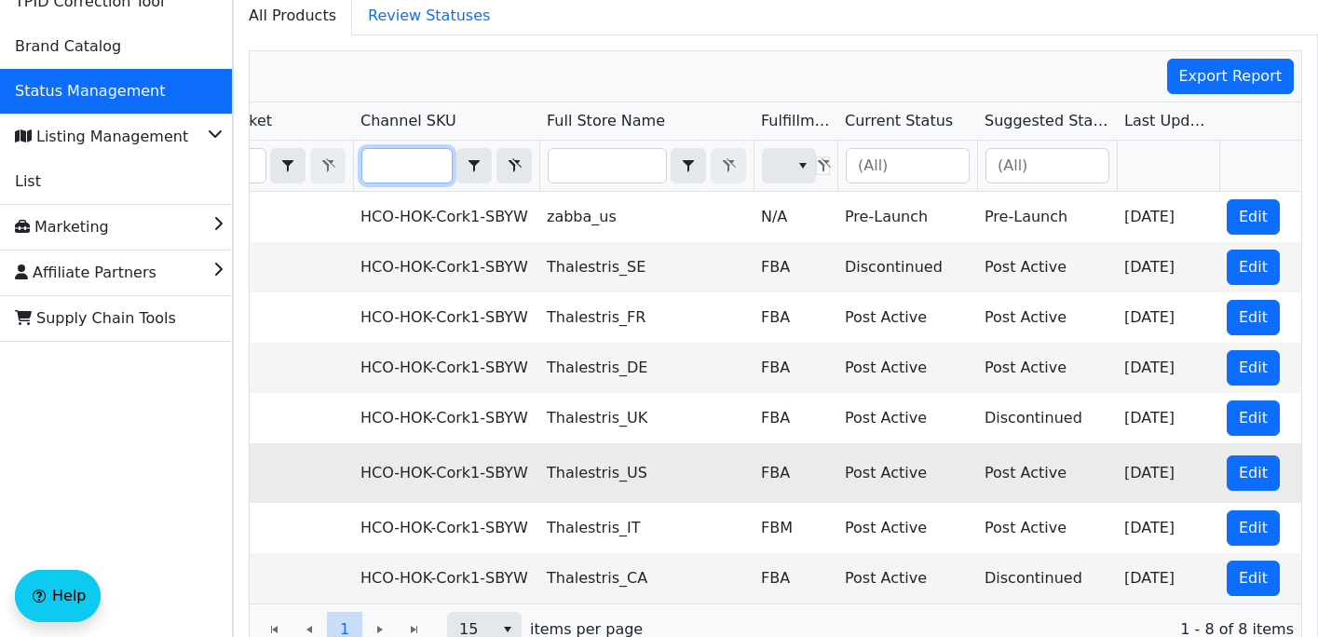
scroll to position [0, 633]
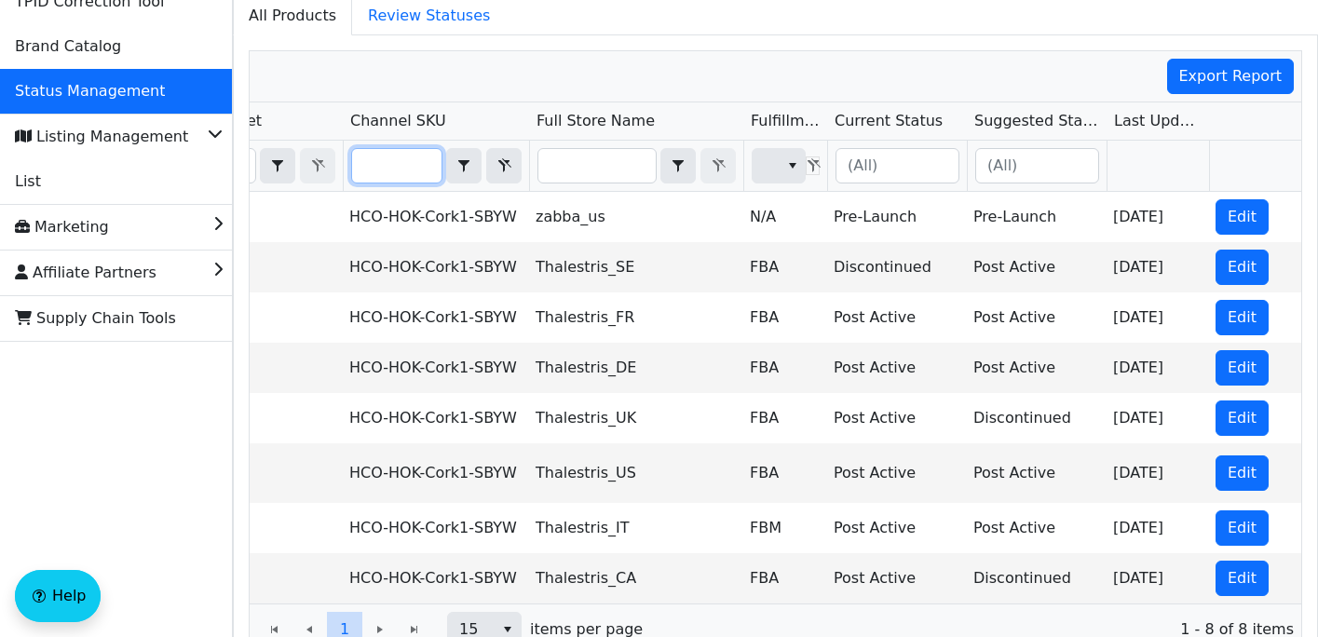
type input "HCO-HOK-Cork1-SBYW"
click at [506, 168] on icon "Filter" at bounding box center [504, 165] width 22 height 15
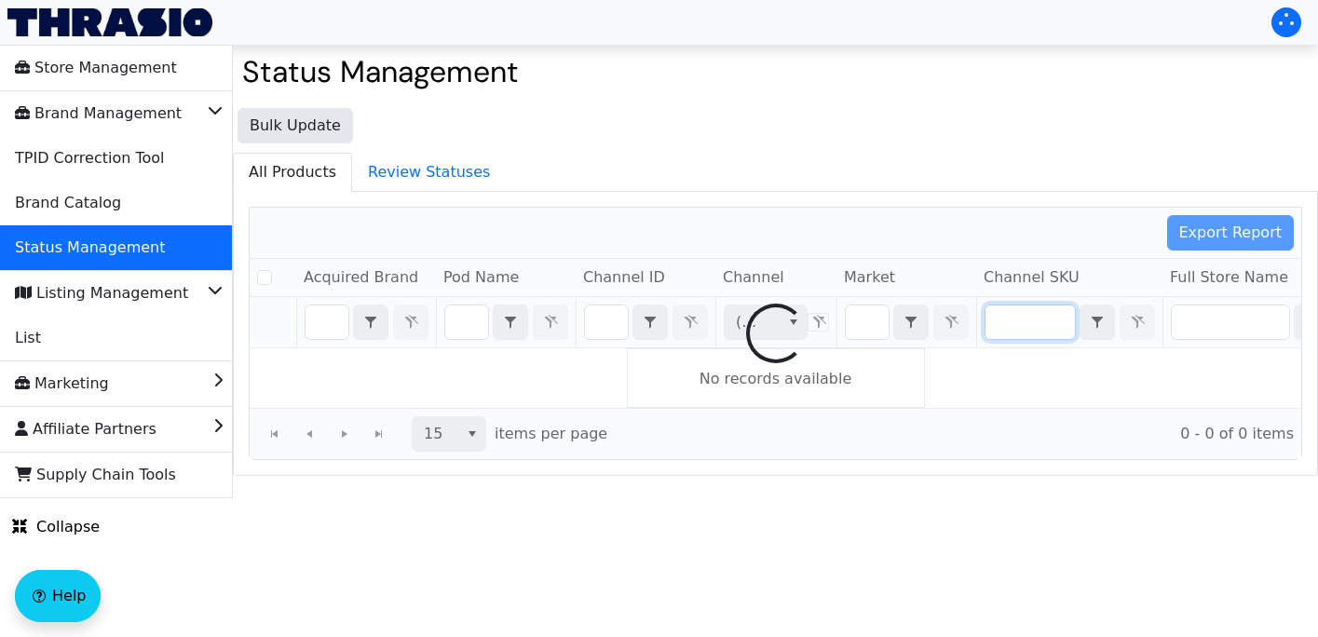
checkbox input "false"
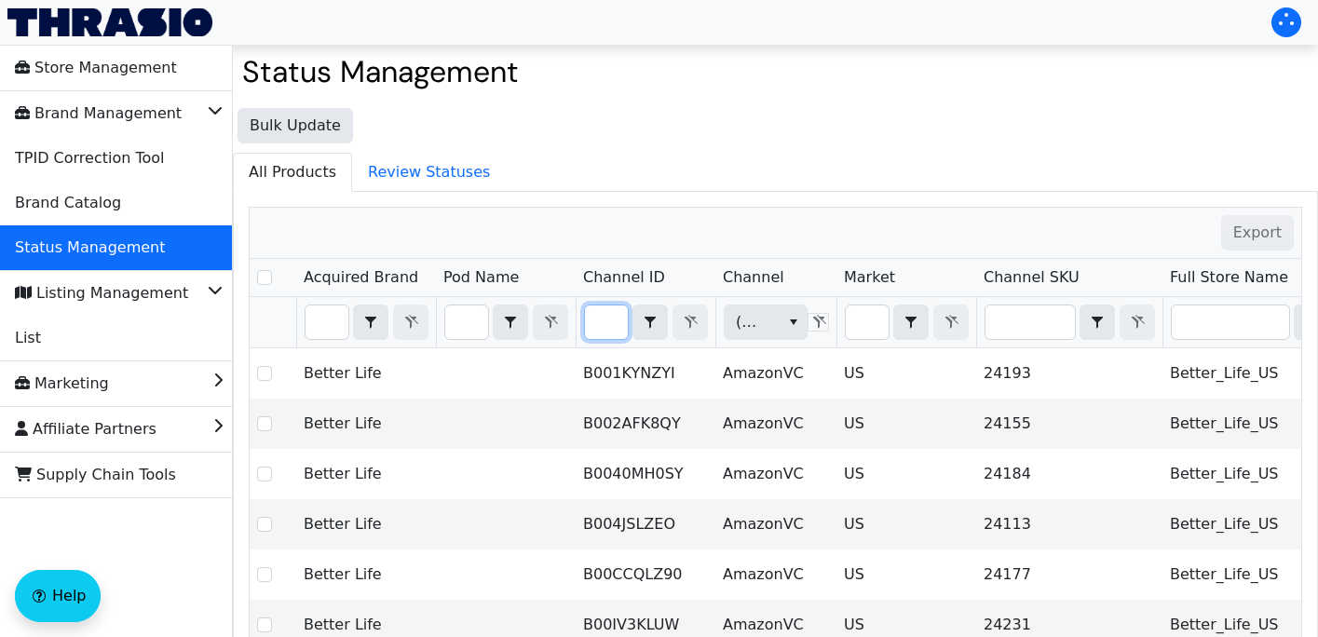
click at [608, 329] on input "Filter" at bounding box center [606, 322] width 43 height 34
click at [1019, 316] on input "Filter" at bounding box center [1029, 322] width 89 height 34
type input "AOR-PET-CITENZ128"
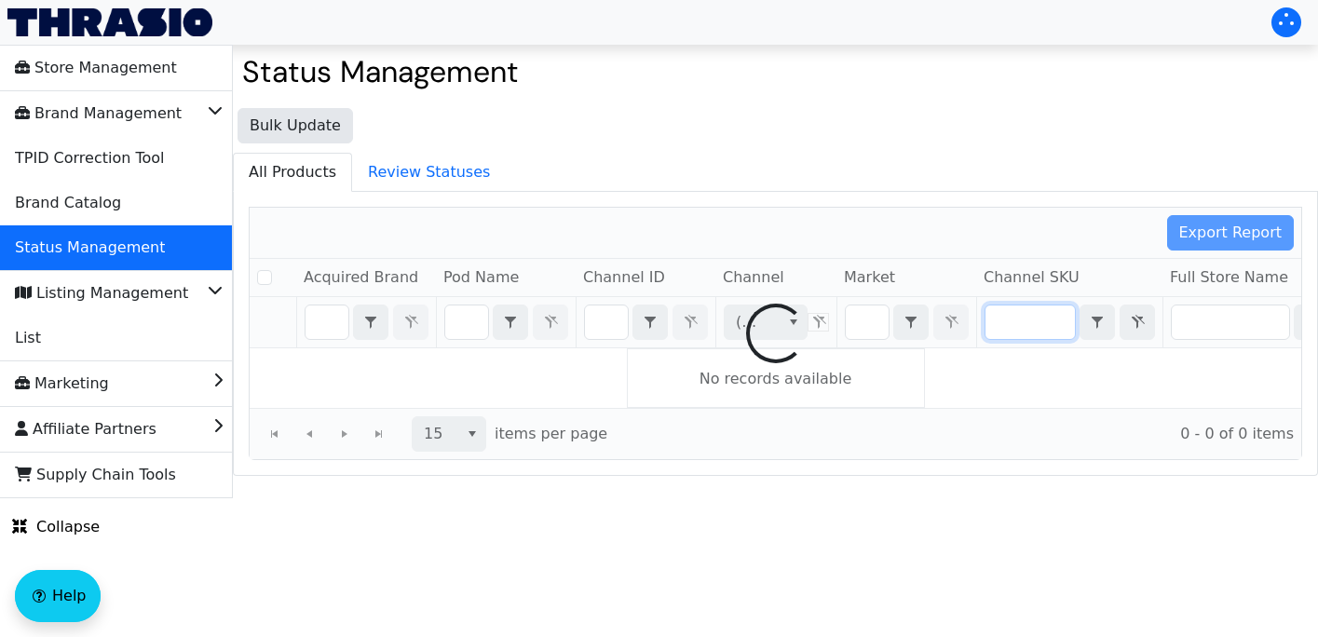
checkbox input "false"
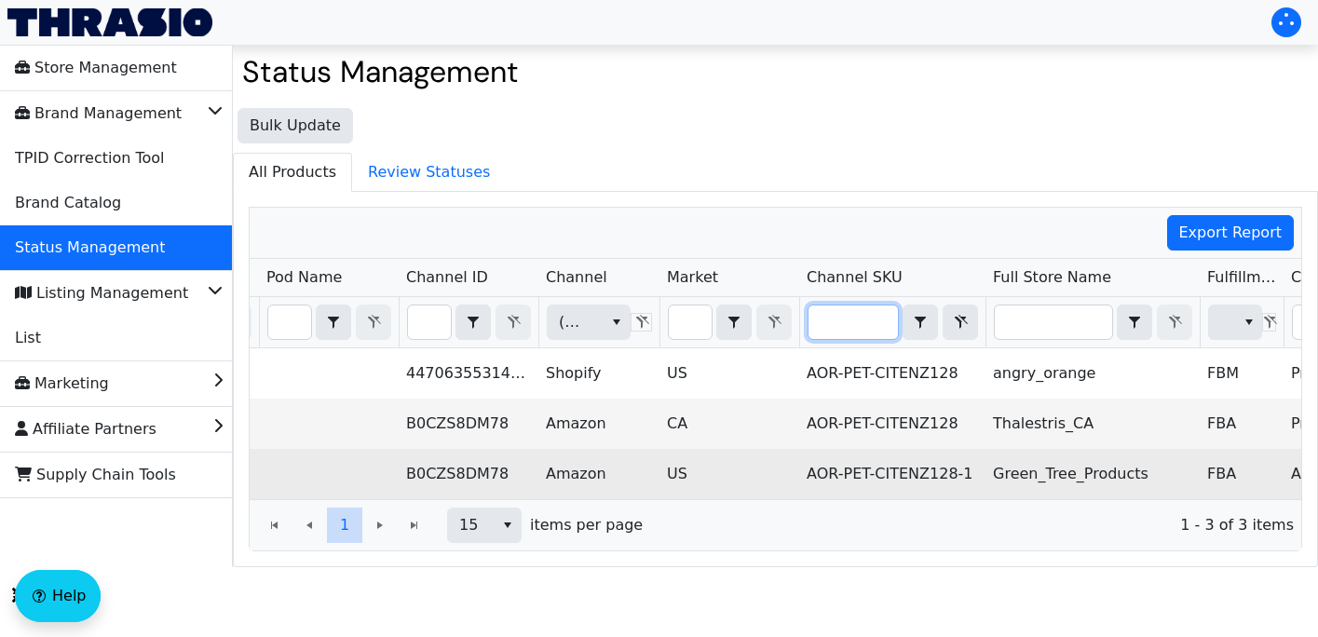
scroll to position [0, 277]
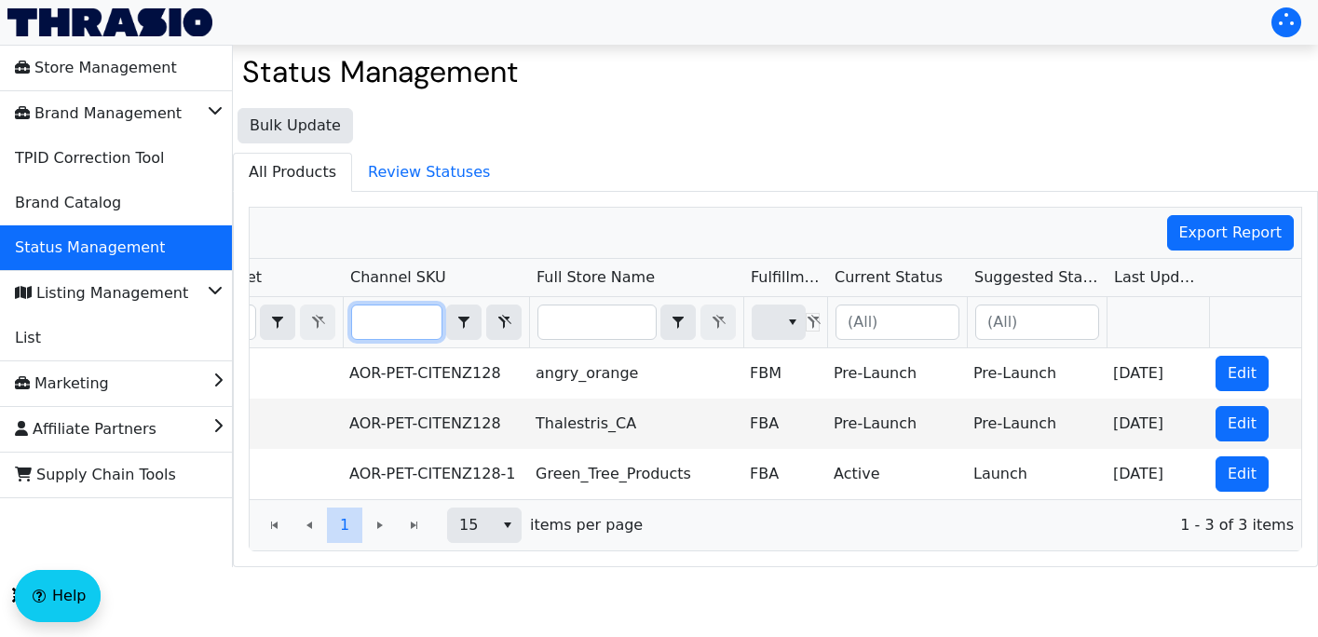
type input "AOR-PET-CITENZ128"
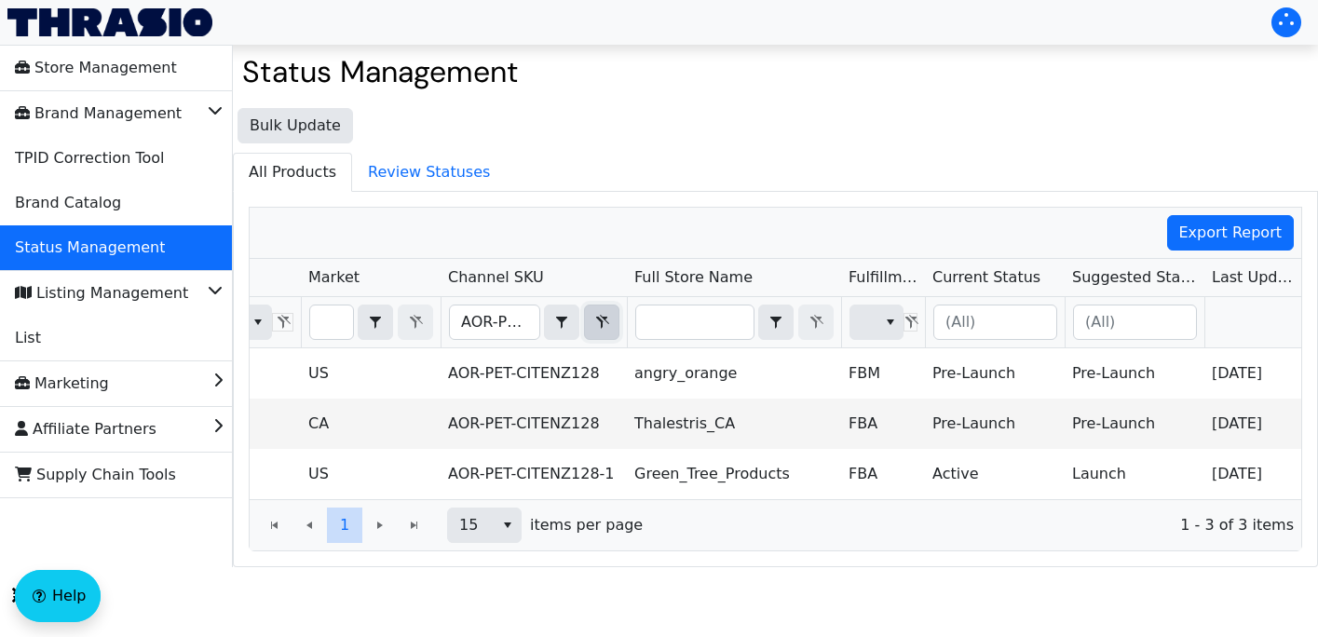
click at [600, 331] on span "Filter" at bounding box center [601, 322] width 22 height 22
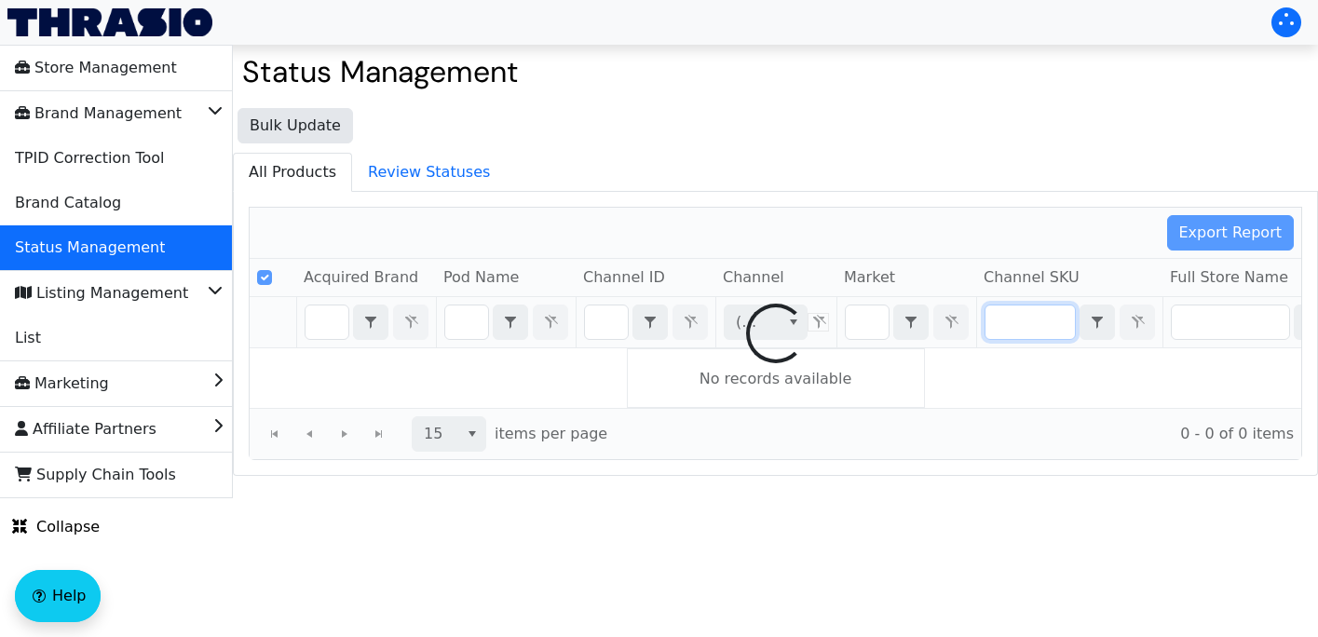
click at [463, 328] on div at bounding box center [775, 333] width 1051 height 251
checkbox input "false"
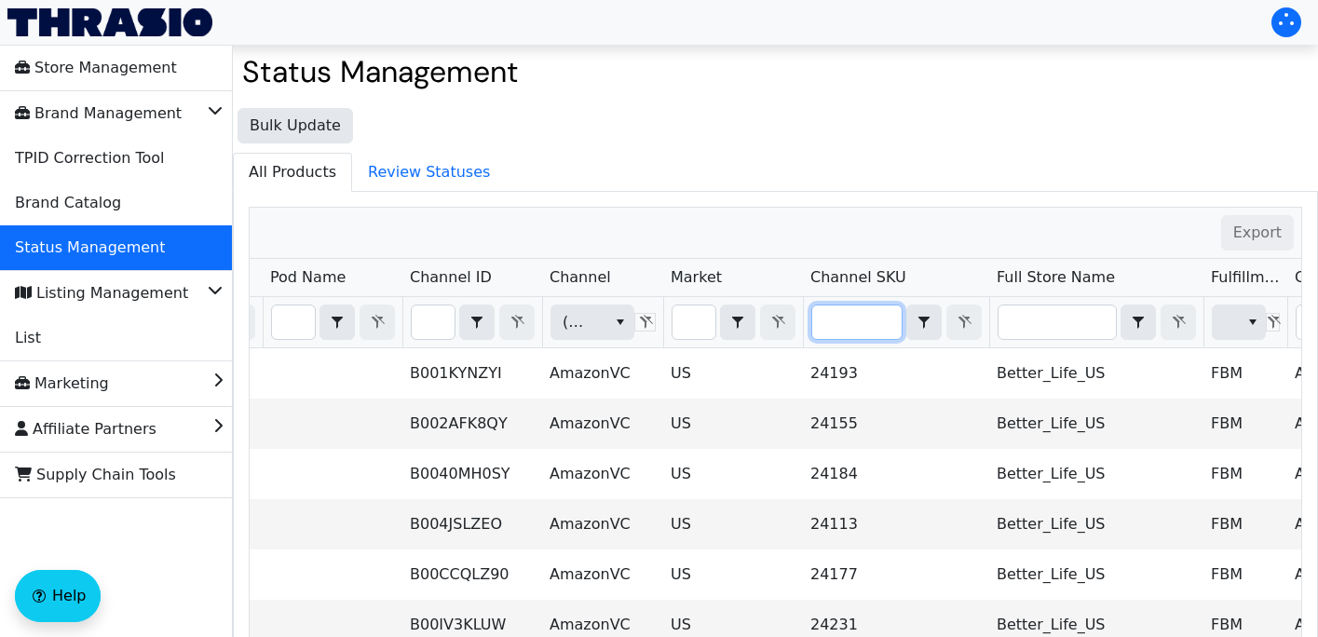
click at [852, 334] on input "Filter" at bounding box center [856, 322] width 89 height 34
type input "HCO-HOK-Cork1-SJR"
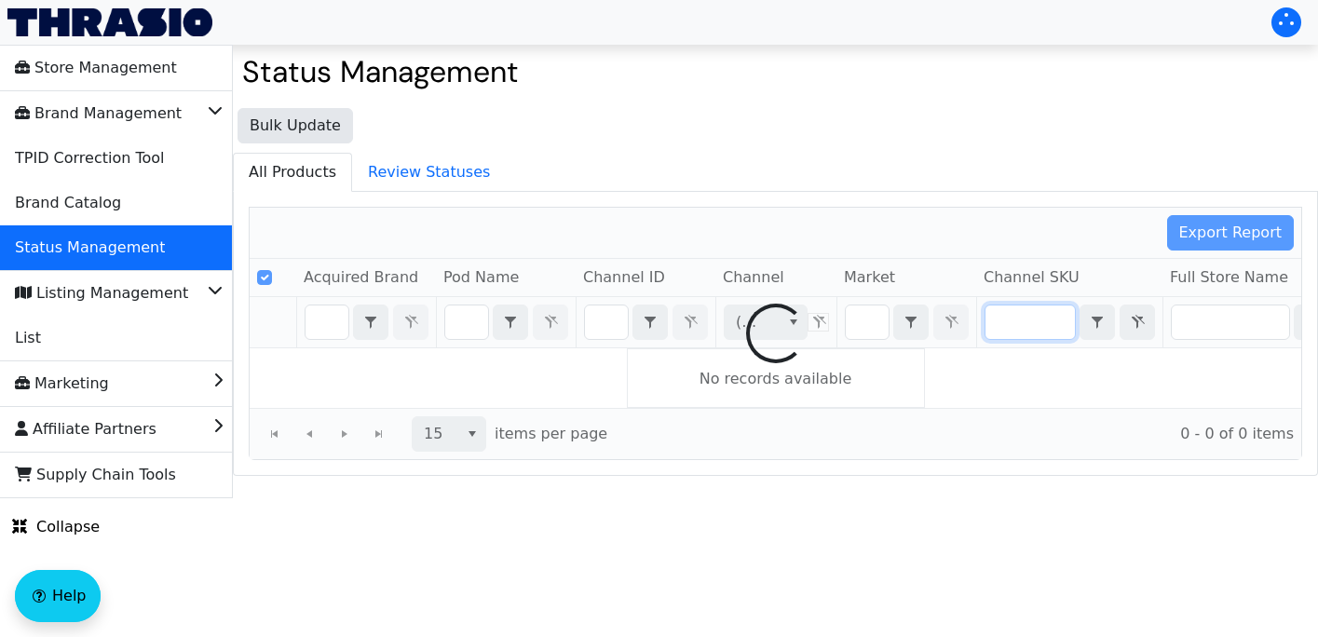
checkbox input "false"
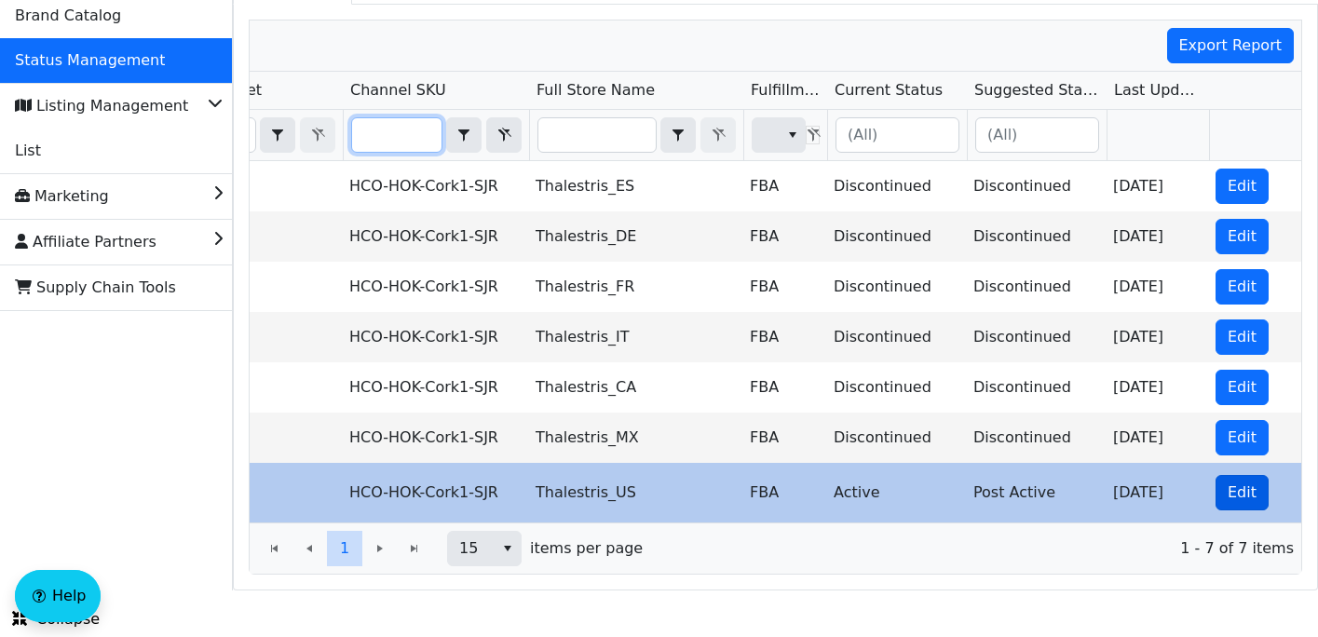
type input "HCO-HOK-Cork1-SJR"
click at [1249, 494] on span "Edit" at bounding box center [1241, 492] width 29 height 22
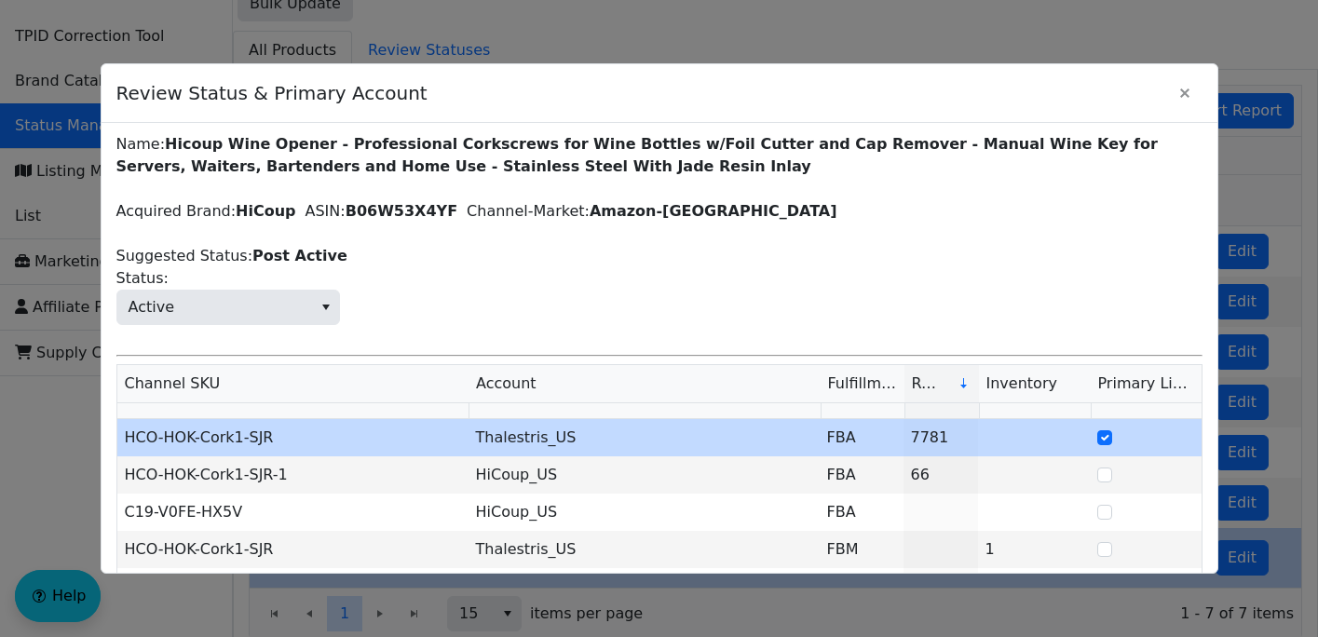
scroll to position [2, 0]
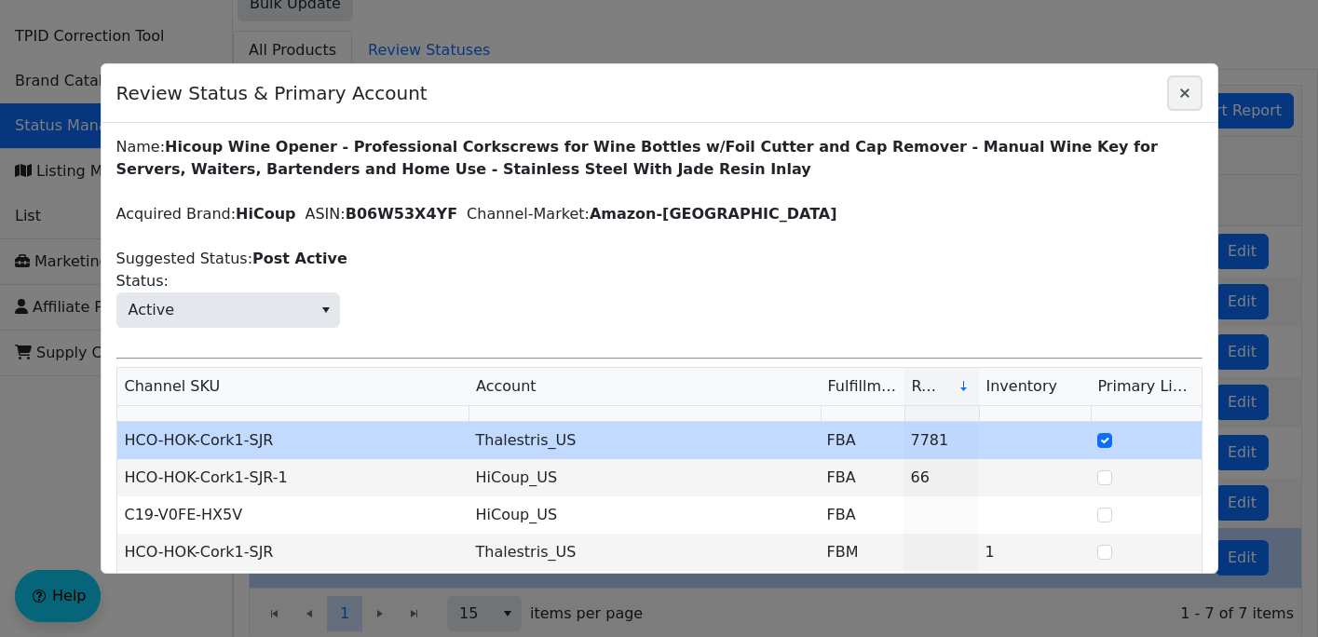
click at [1182, 90] on icon "Close" at bounding box center [1184, 92] width 9 height 9
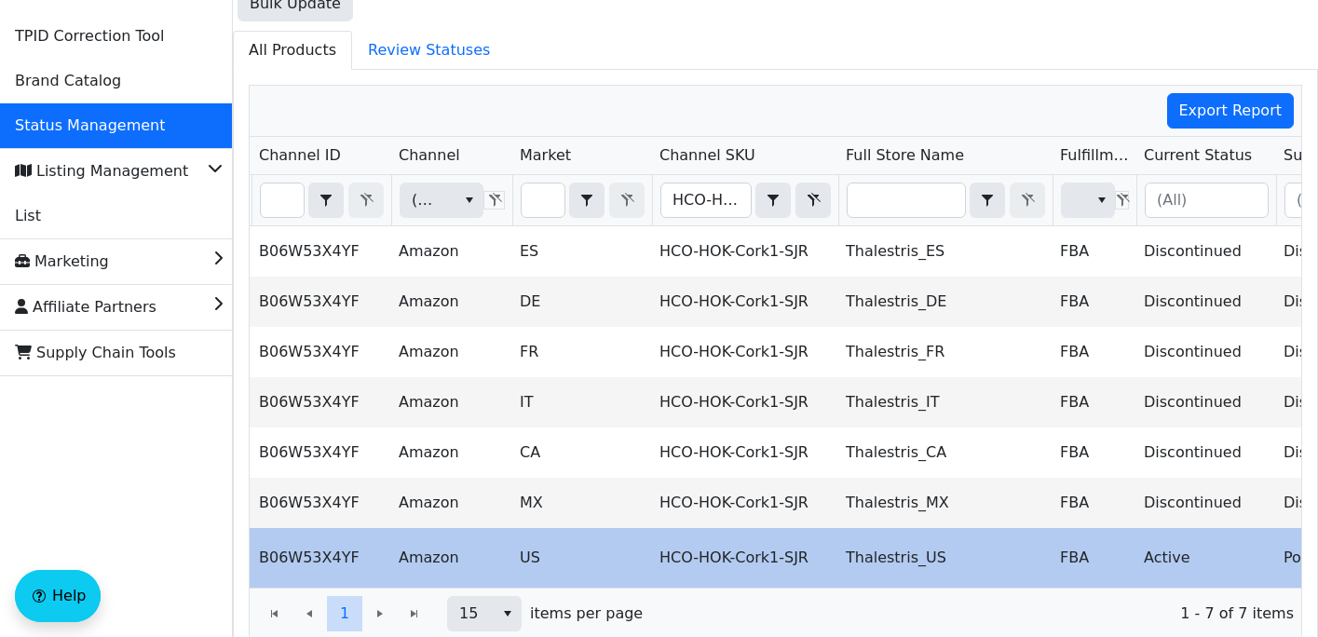
scroll to position [0, 244]
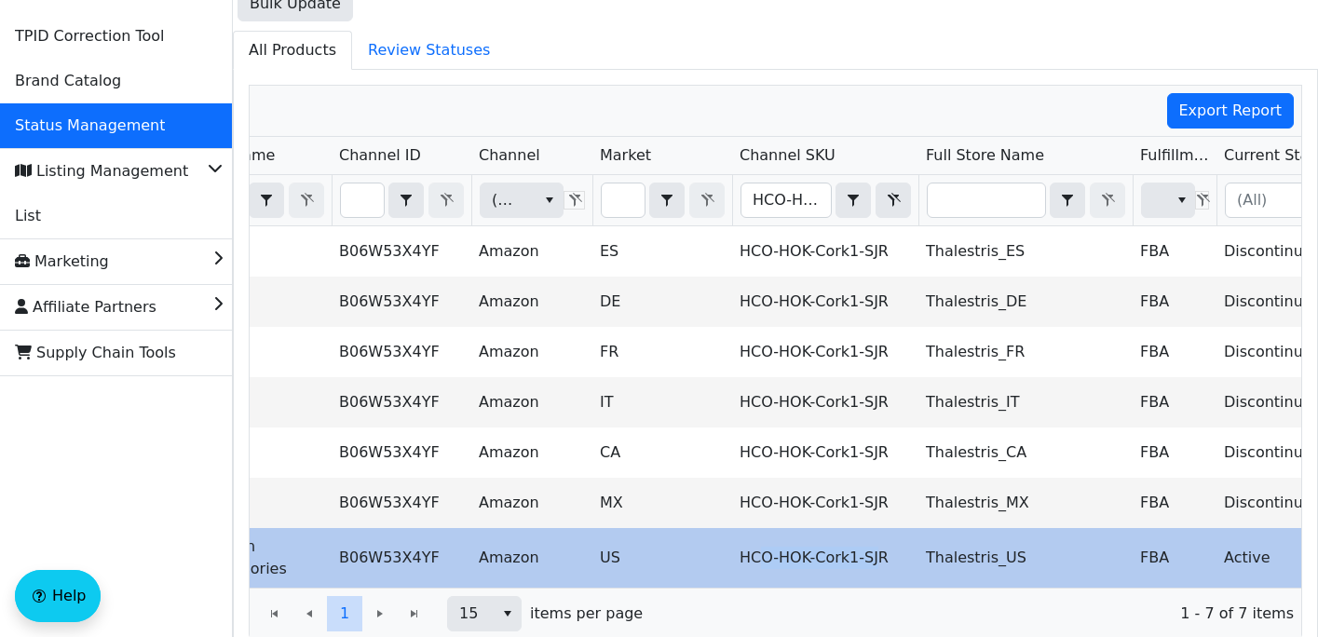
drag, startPoint x: 878, startPoint y: 552, endPoint x: 763, endPoint y: 559, distance: 115.7
click at [763, 559] on td "HCO-HOK-Cork1-SJR" at bounding box center [825, 558] width 186 height 60
click at [904, 545] on td "HCO-HOK-Cork1-SJR" at bounding box center [825, 558] width 186 height 60
drag, startPoint x: 890, startPoint y: 557, endPoint x: 740, endPoint y: 565, distance: 150.2
click at [740, 565] on td "HCO-HOK-Cork1-SJR" at bounding box center [825, 558] width 186 height 60
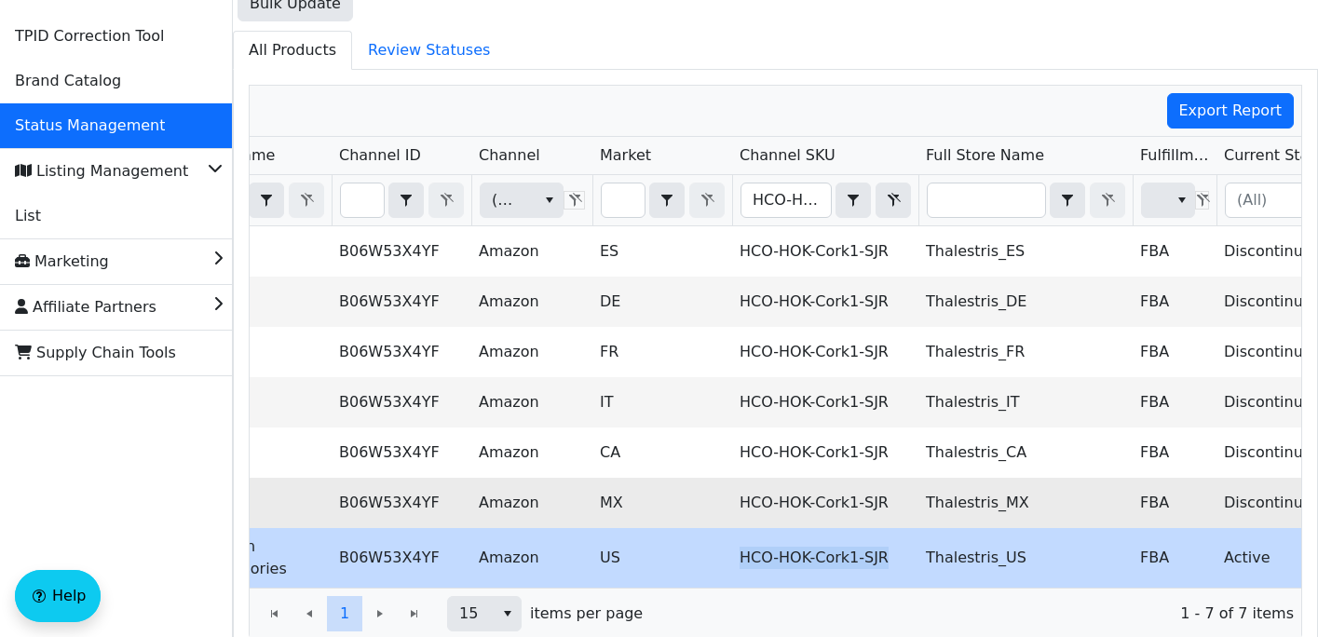
copy td "HCO-HOK-Cork1-SJR"
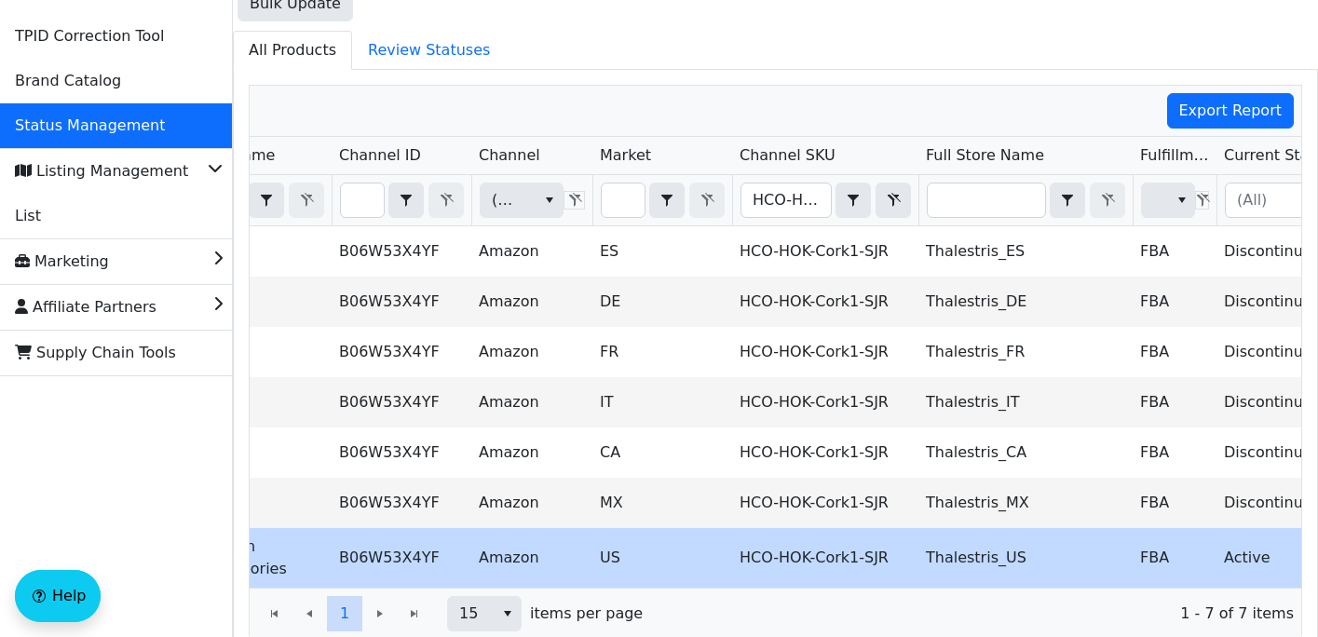
click at [684, 102] on div "Export Report" at bounding box center [775, 111] width 1051 height 51
